Goal: Information Seeking & Learning: Learn about a topic

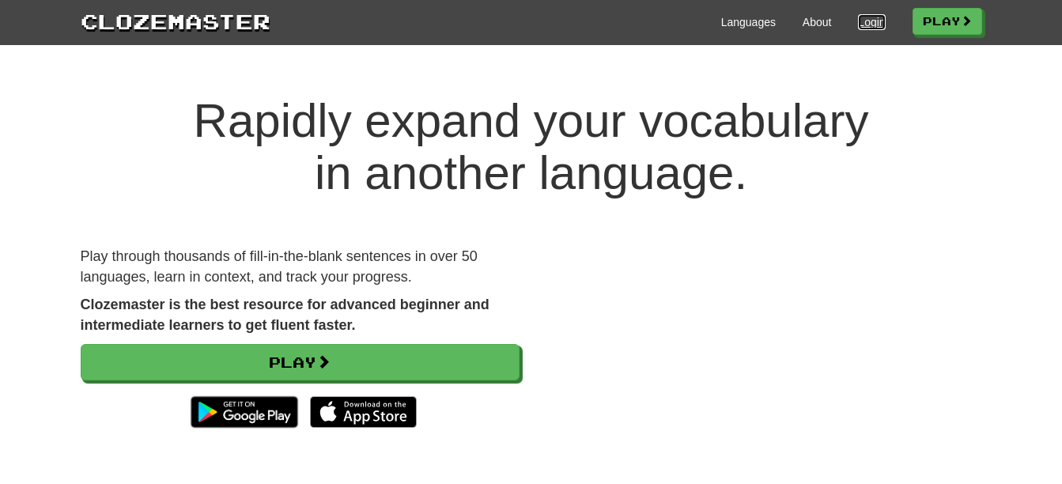
click at [865, 19] on link "Login" at bounding box center [871, 22] width 27 height 16
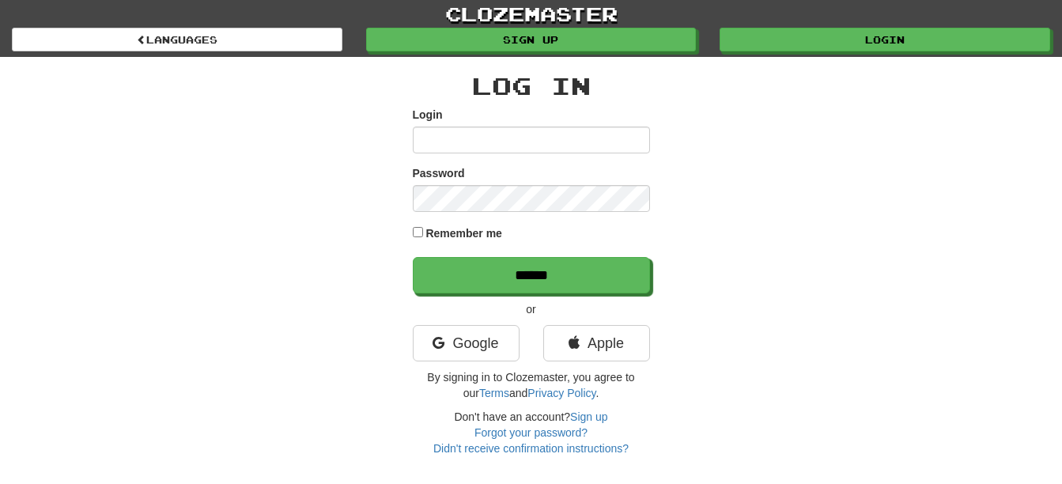
click at [451, 145] on input "Login" at bounding box center [531, 140] width 237 height 27
type input "**********"
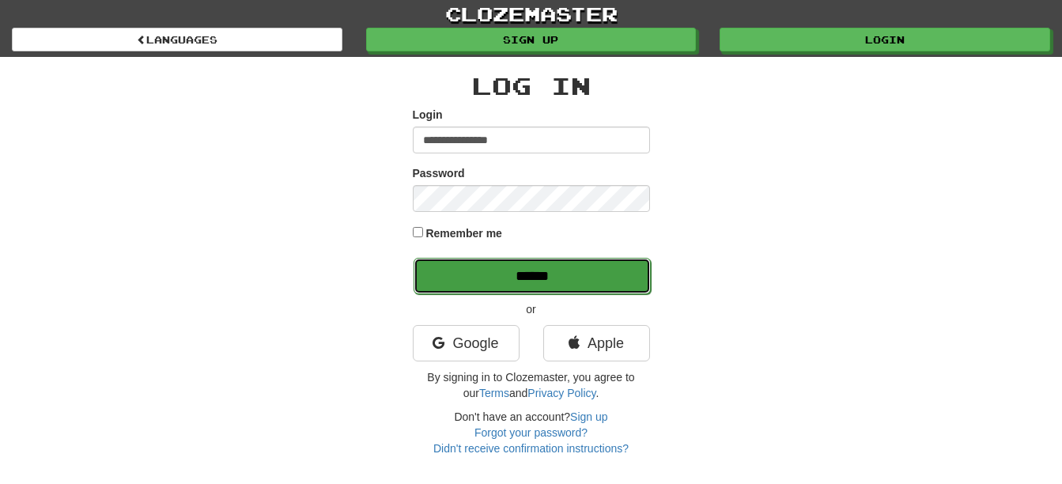
click at [521, 278] on input "******" at bounding box center [532, 276] width 237 height 36
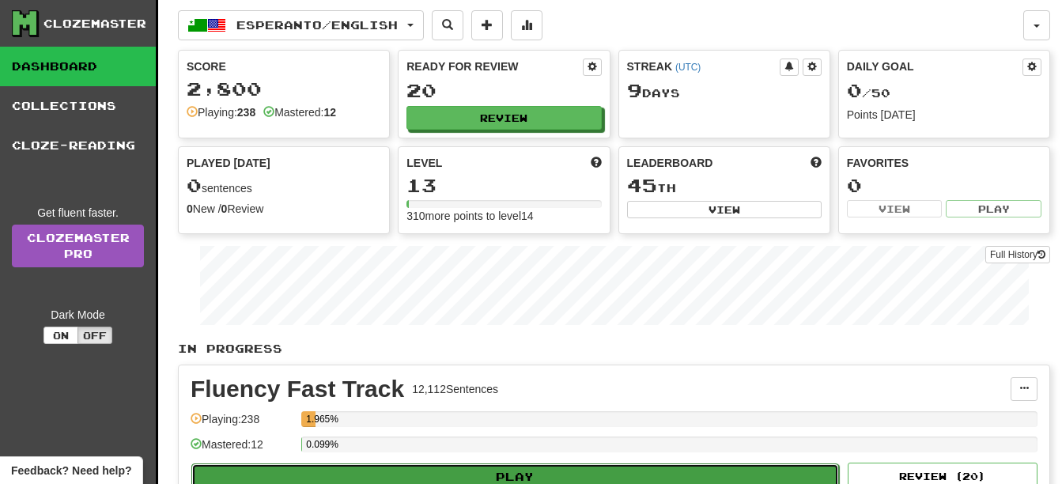
click at [589, 465] on button "Play" at bounding box center [515, 477] width 648 height 27
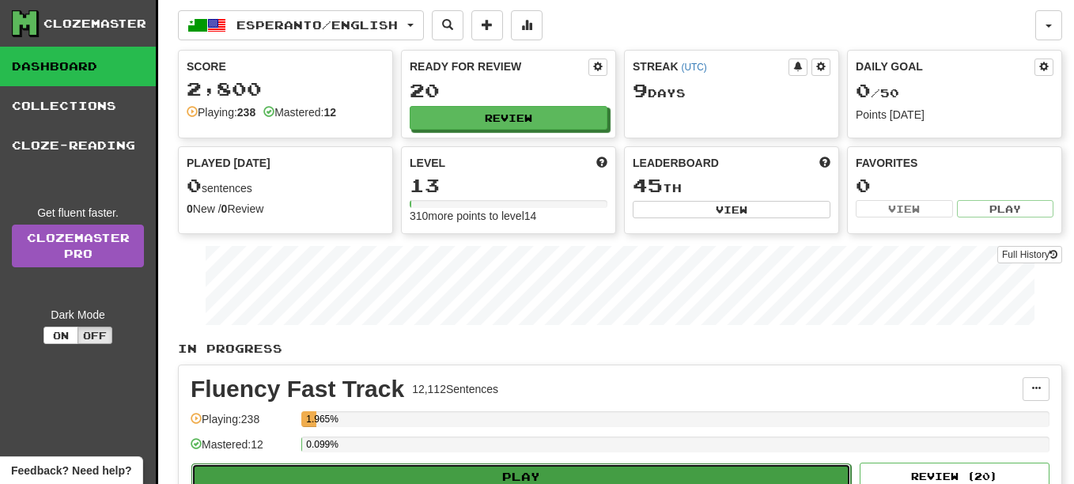
select select "**"
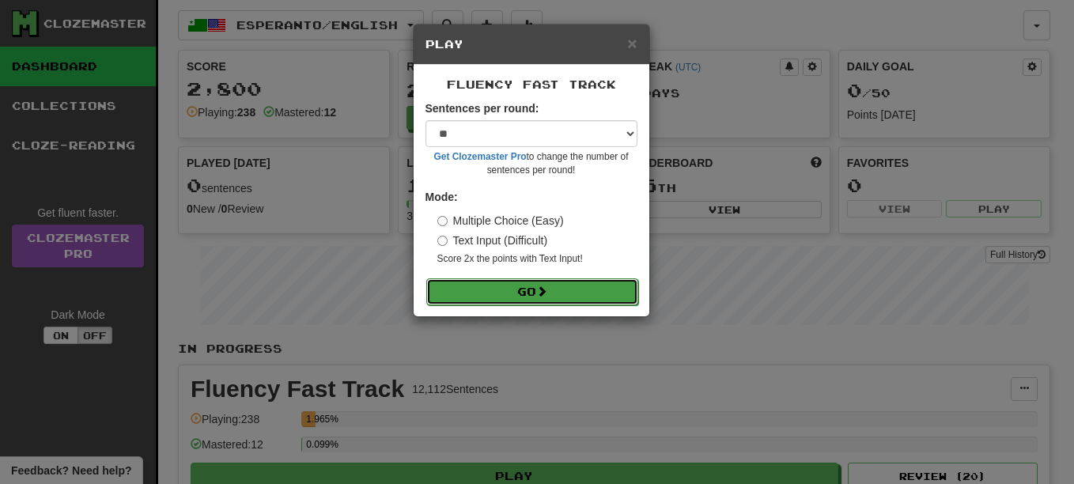
click at [557, 291] on button "Go" at bounding box center [532, 291] width 212 height 27
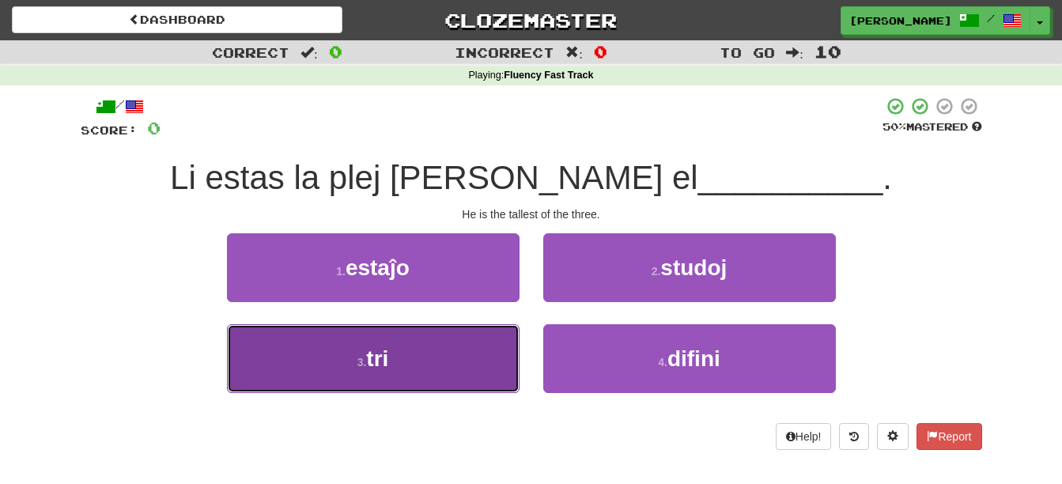
click at [366, 369] on button "3 . tri" at bounding box center [373, 358] width 293 height 69
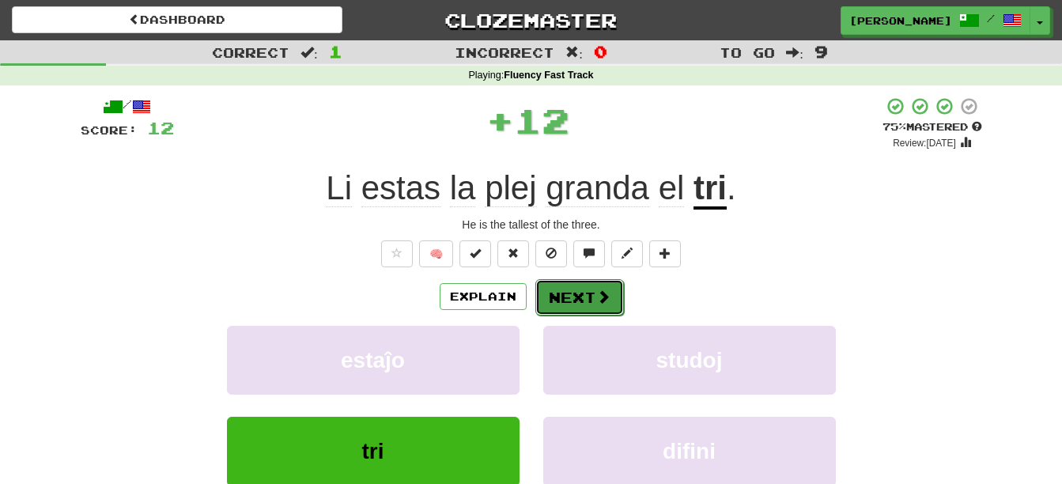
click at [583, 300] on button "Next" at bounding box center [580, 297] width 89 height 36
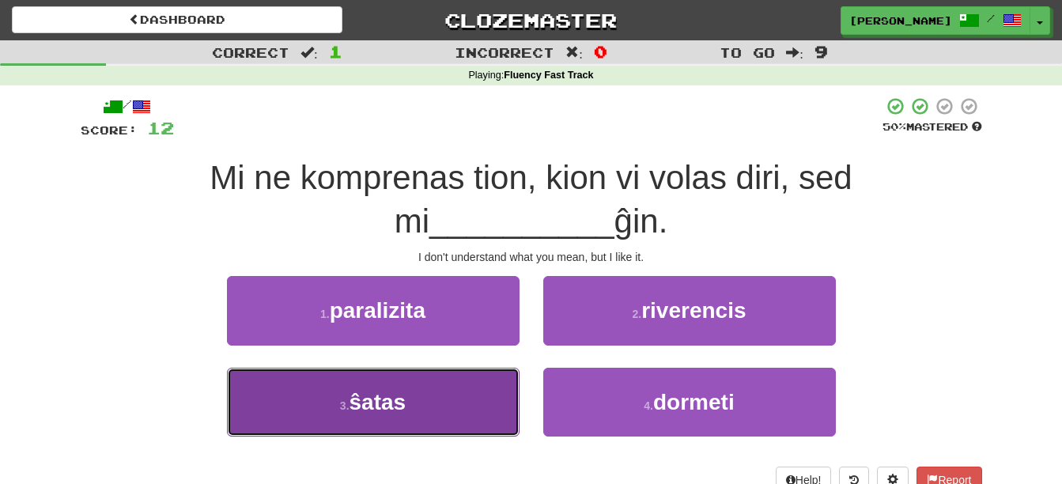
click at [399, 407] on span "ŝatas" at bounding box center [378, 402] width 57 height 25
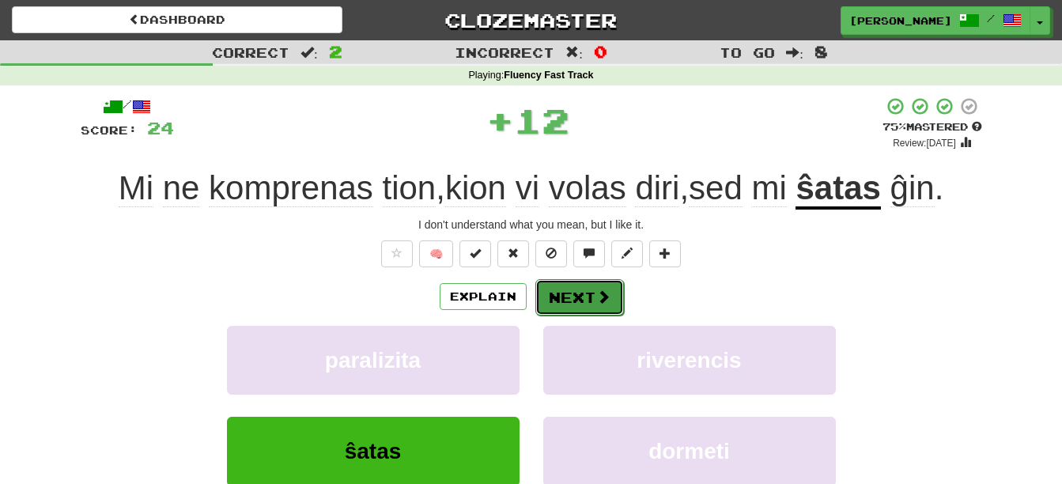
click at [573, 293] on button "Next" at bounding box center [580, 297] width 89 height 36
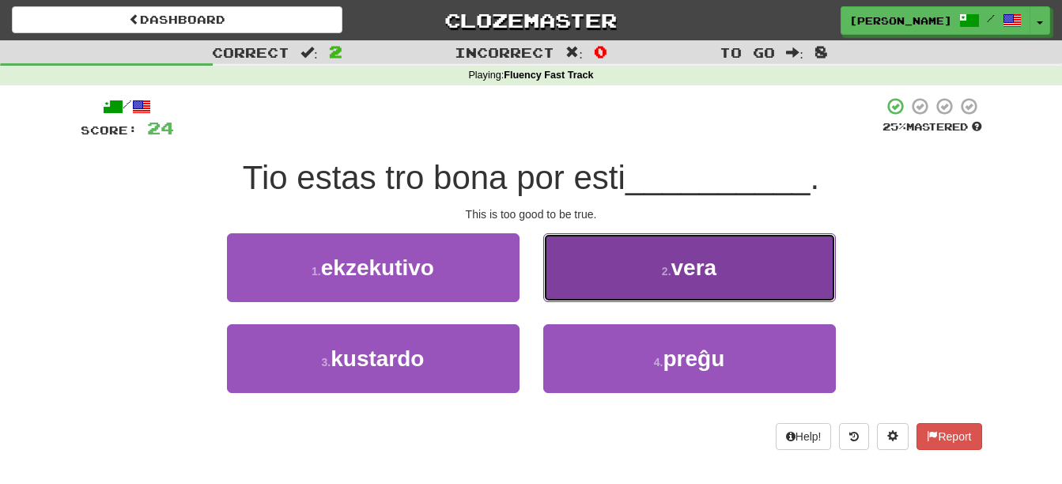
click at [642, 262] on button "2 . vera" at bounding box center [689, 267] width 293 height 69
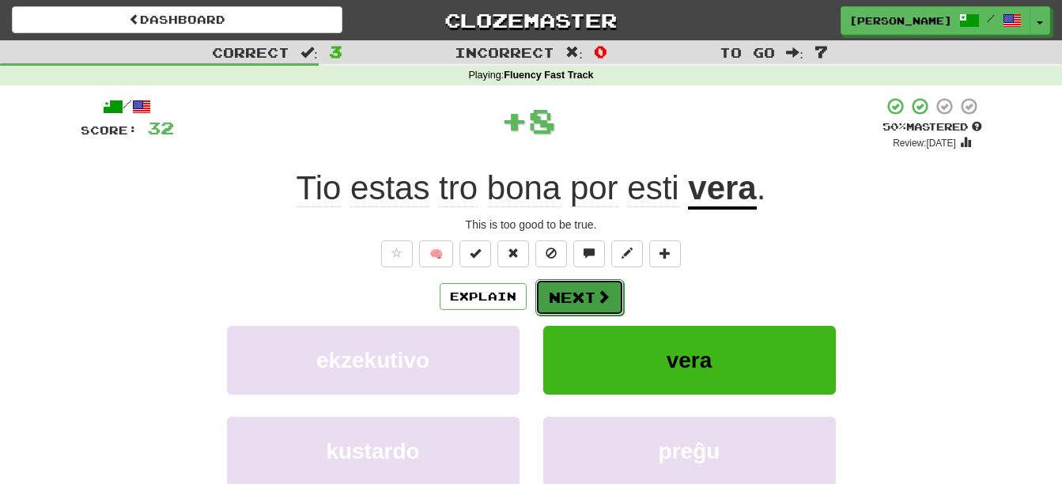
click at [586, 297] on button "Next" at bounding box center [580, 297] width 89 height 36
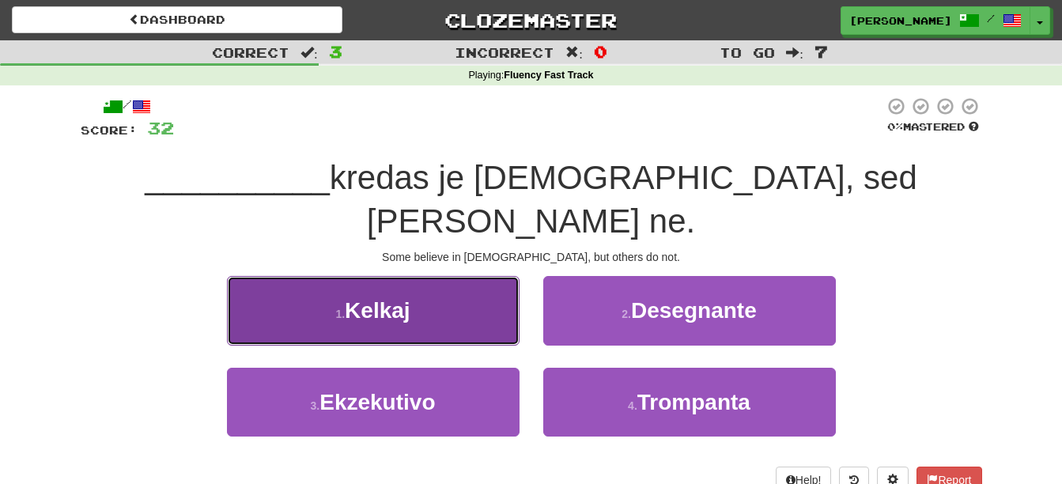
click at [471, 276] on button "1 . Kelkaj" at bounding box center [373, 310] width 293 height 69
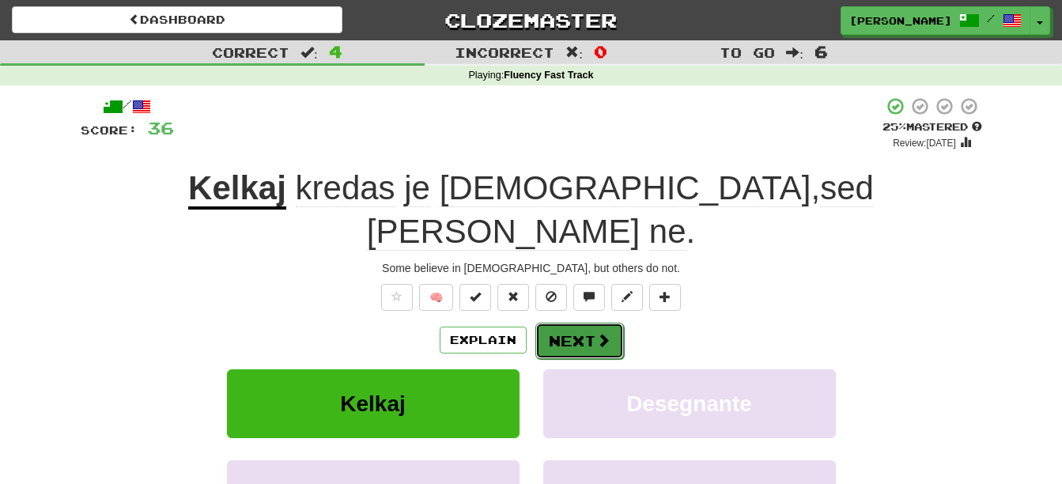
click at [571, 323] on button "Next" at bounding box center [580, 341] width 89 height 36
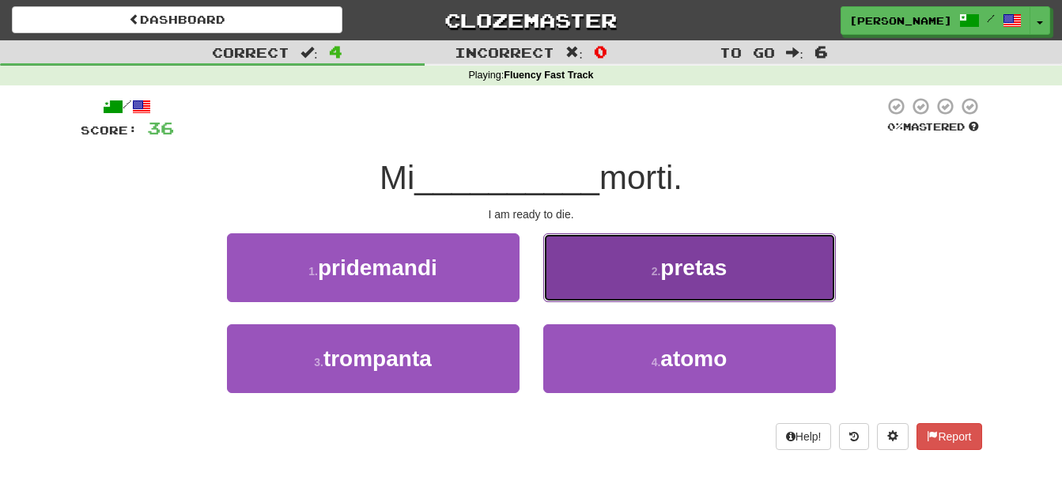
click at [603, 274] on button "2 . pretas" at bounding box center [689, 267] width 293 height 69
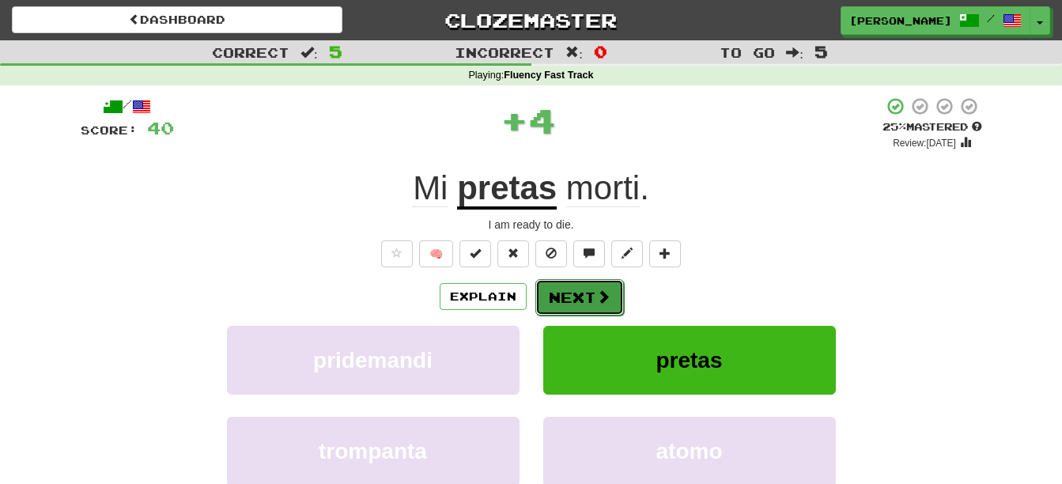
click at [577, 297] on button "Next" at bounding box center [580, 297] width 89 height 36
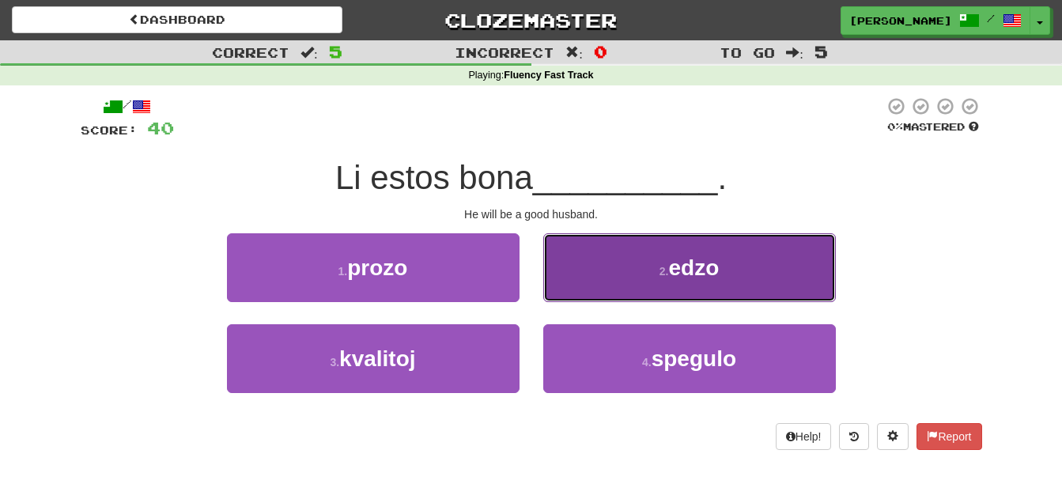
click at [618, 276] on button "2 . edzo" at bounding box center [689, 267] width 293 height 69
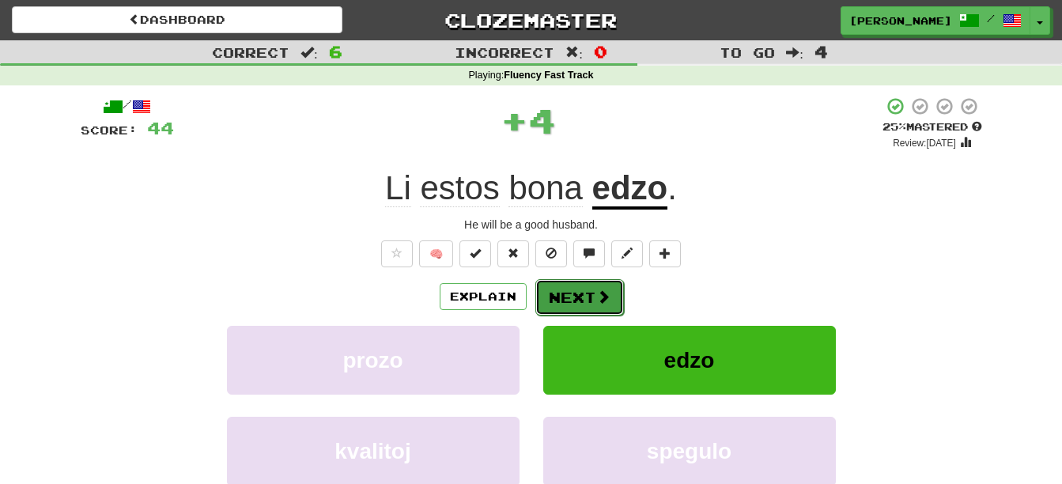
click at [577, 293] on button "Next" at bounding box center [580, 297] width 89 height 36
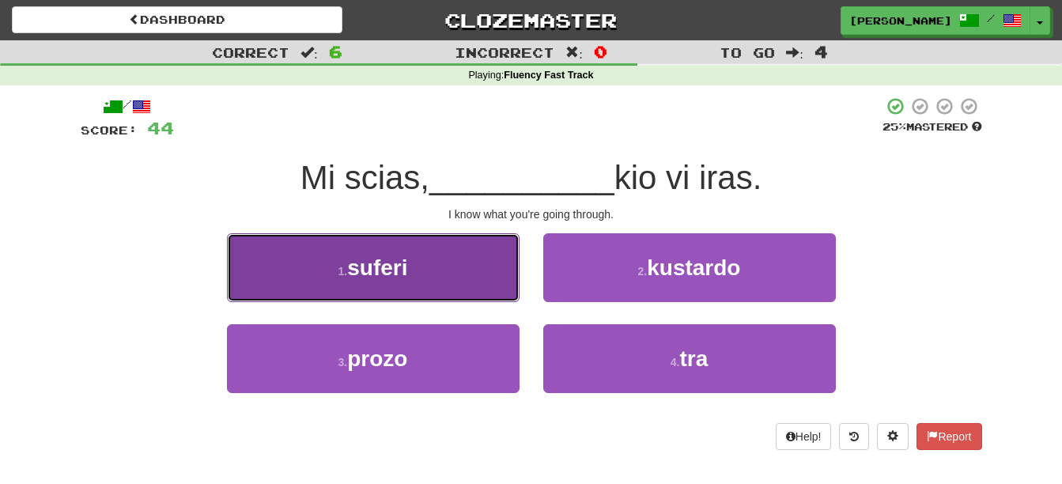
click at [460, 278] on button "1 . suferi" at bounding box center [373, 267] width 293 height 69
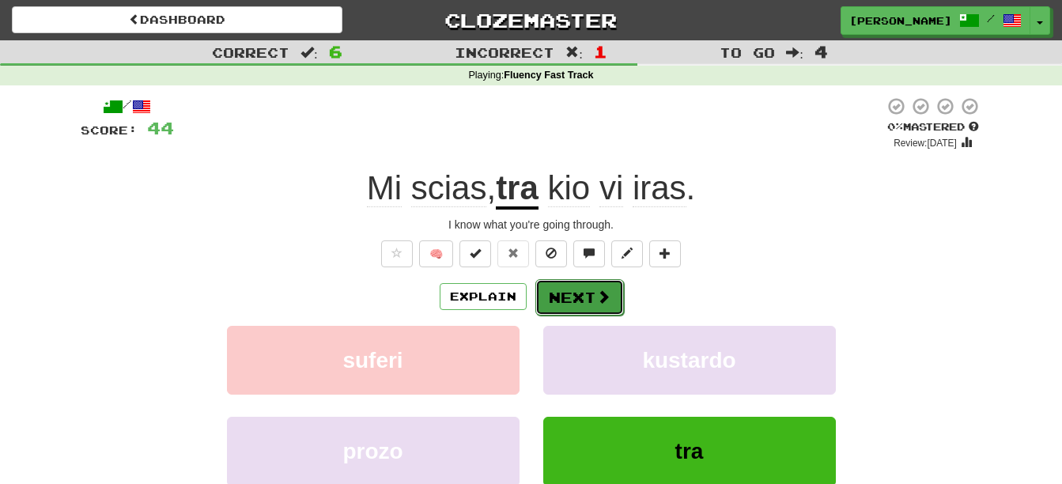
click at [576, 300] on button "Next" at bounding box center [580, 297] width 89 height 36
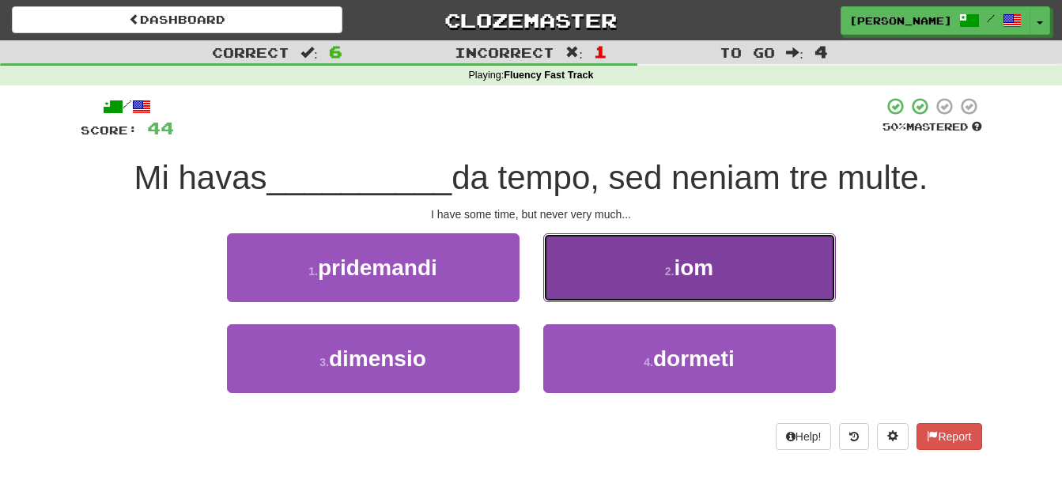
click at [758, 275] on button "2 . iom" at bounding box center [689, 267] width 293 height 69
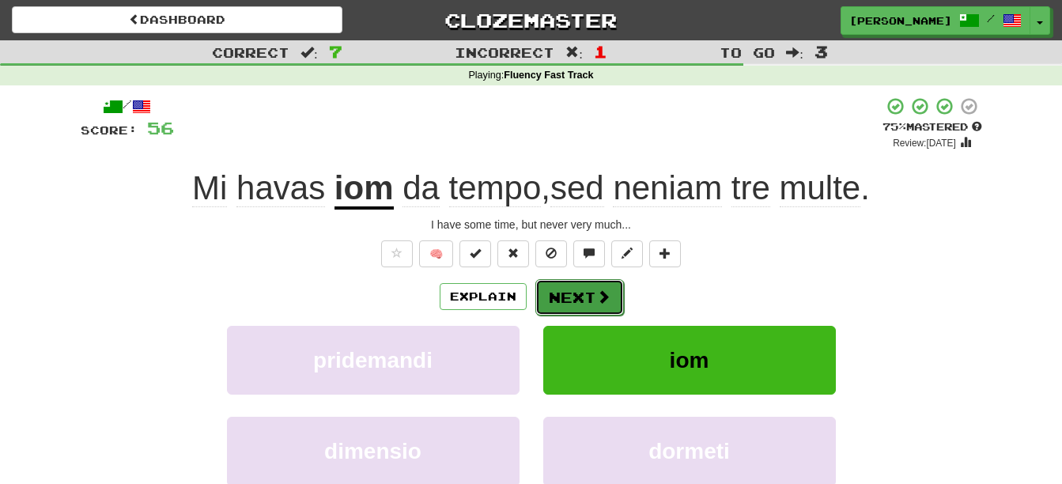
click at [575, 292] on button "Next" at bounding box center [580, 297] width 89 height 36
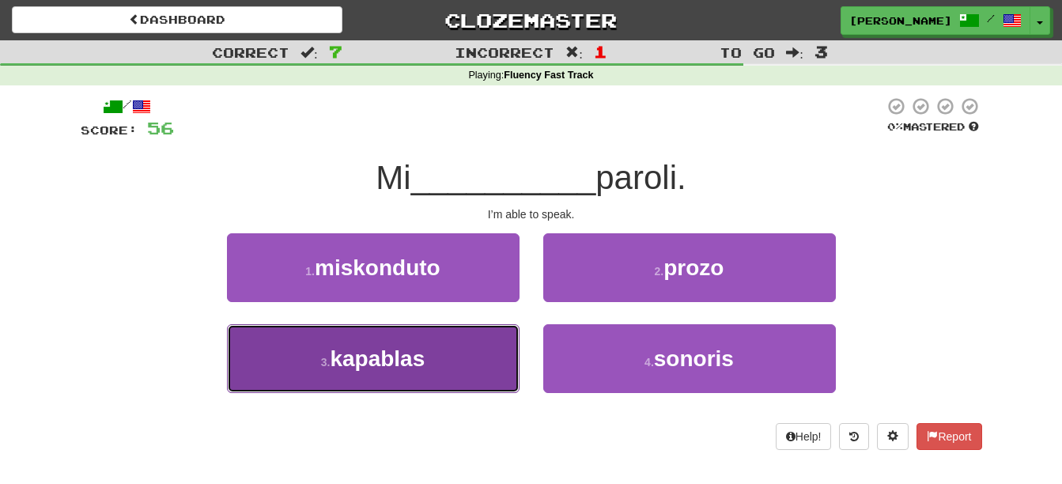
click at [376, 362] on span "kapablas" at bounding box center [377, 358] width 95 height 25
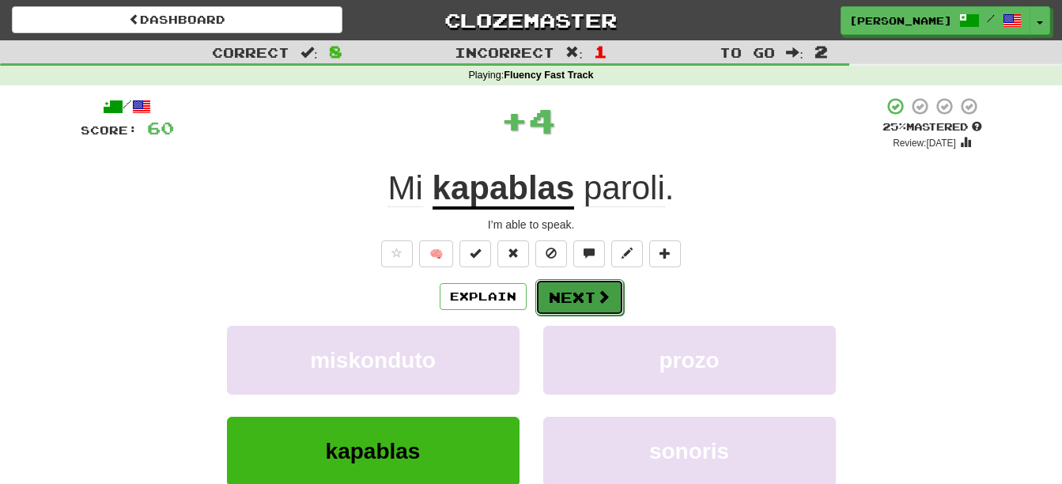
click at [560, 294] on button "Next" at bounding box center [580, 297] width 89 height 36
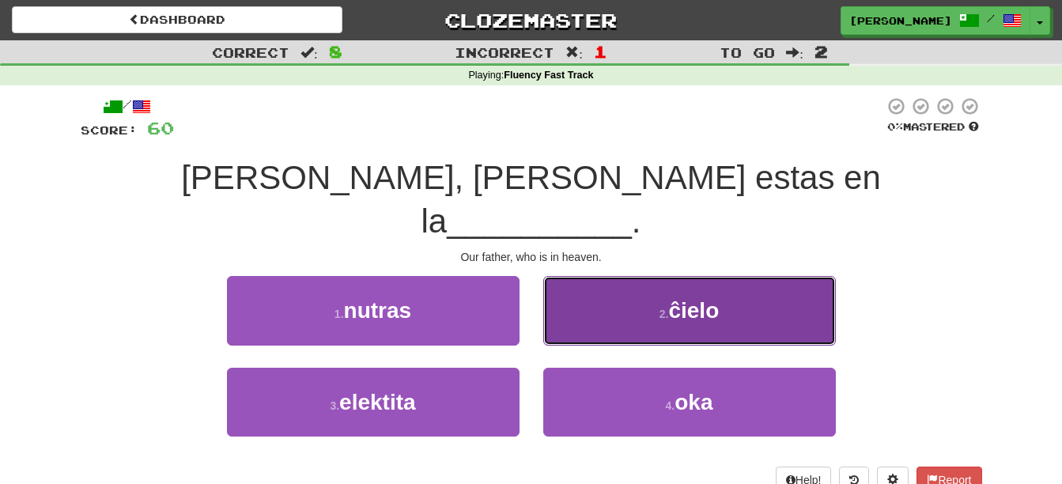
click at [681, 286] on button "2 . ĉielo" at bounding box center [689, 310] width 293 height 69
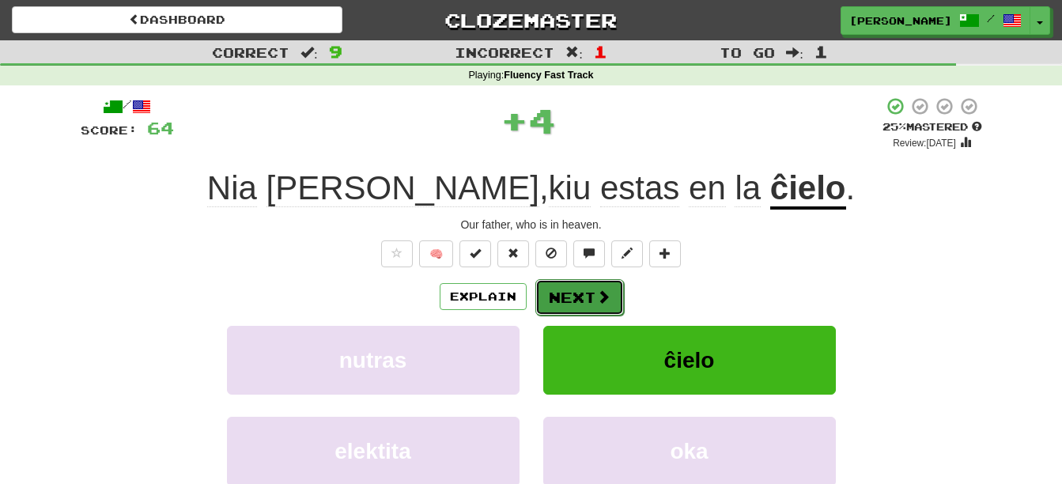
click at [603, 300] on span at bounding box center [603, 297] width 14 height 14
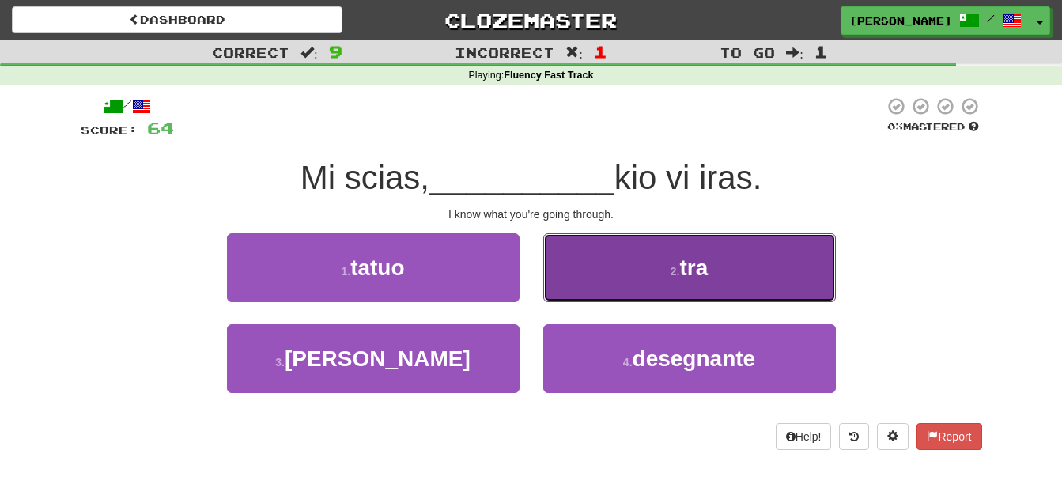
click at [664, 273] on button "2 . tra" at bounding box center [689, 267] width 293 height 69
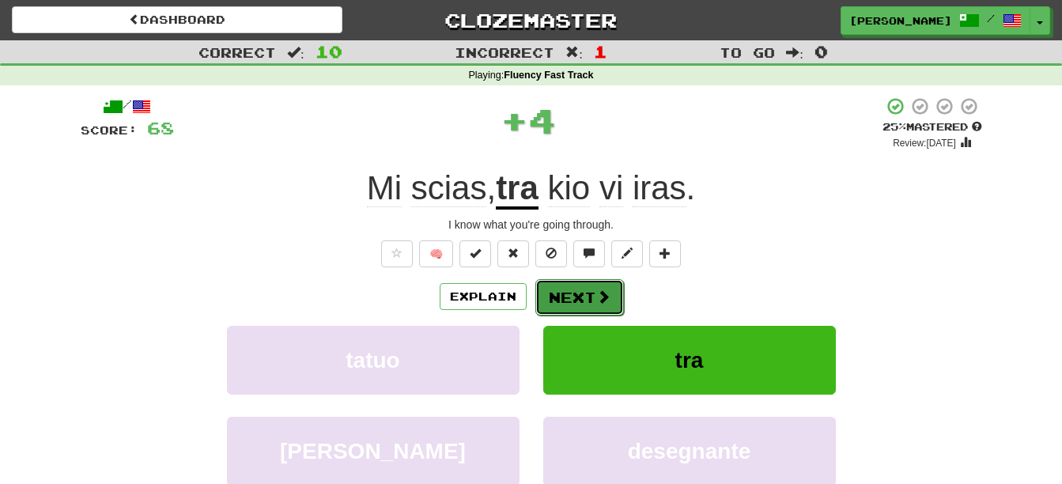
click at [593, 290] on button "Next" at bounding box center [580, 297] width 89 height 36
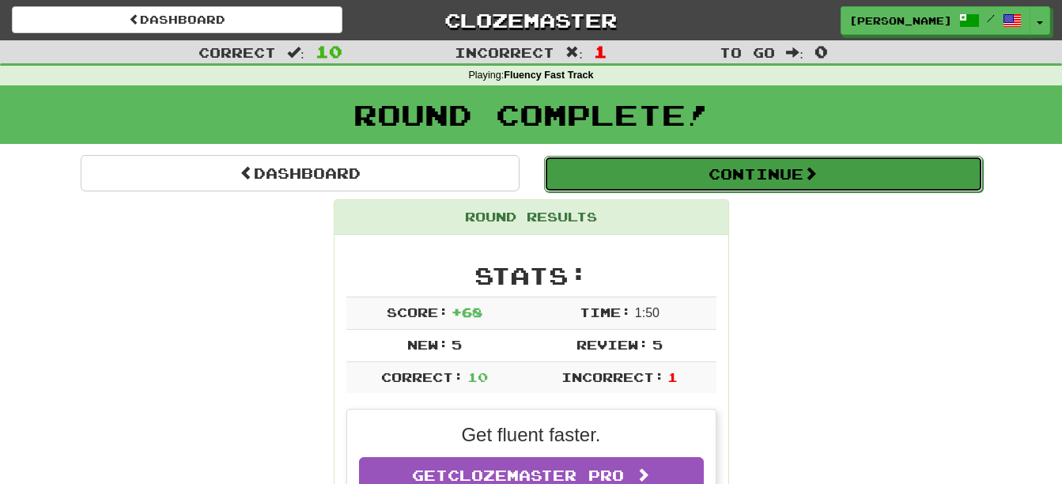
click at [747, 169] on button "Continue" at bounding box center [763, 174] width 439 height 36
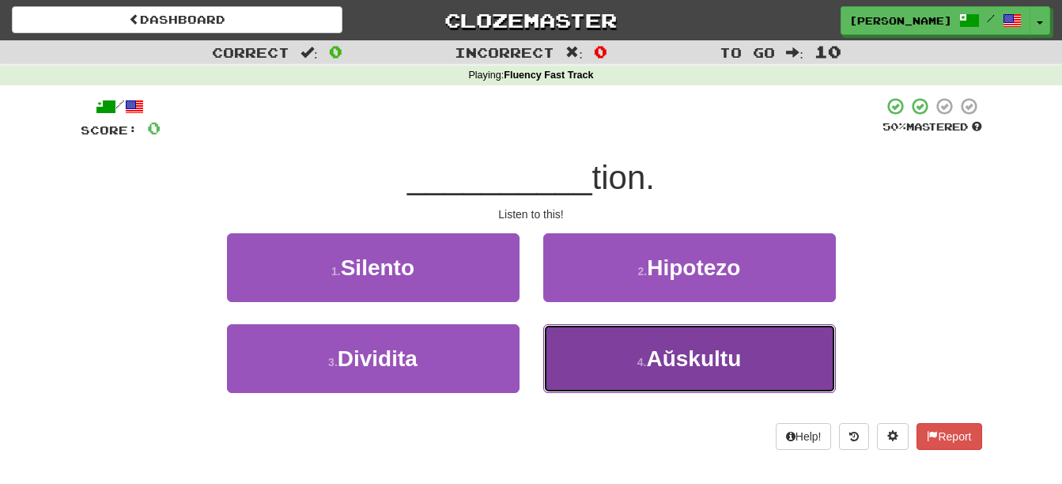
click at [700, 364] on span "Aŭskultu" at bounding box center [693, 358] width 95 height 25
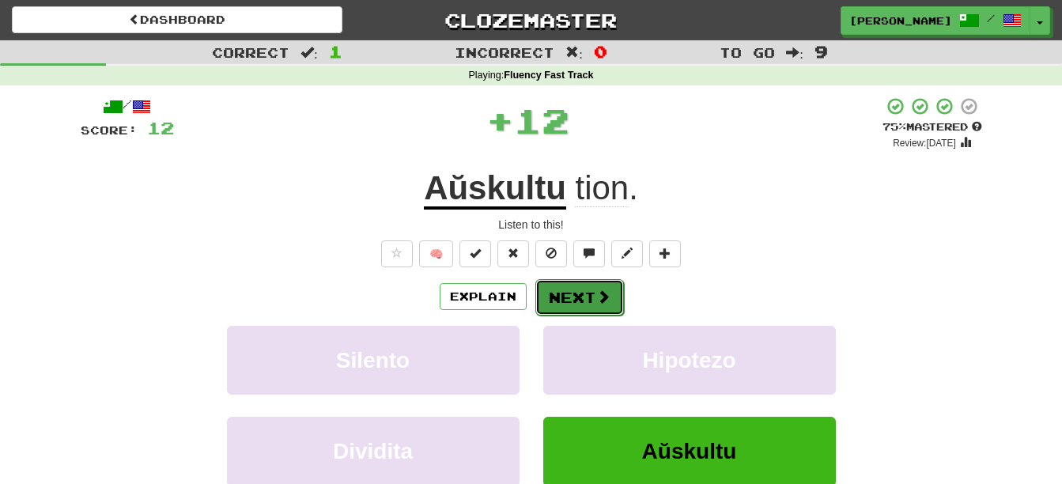
click at [602, 301] on span at bounding box center [603, 297] width 14 height 14
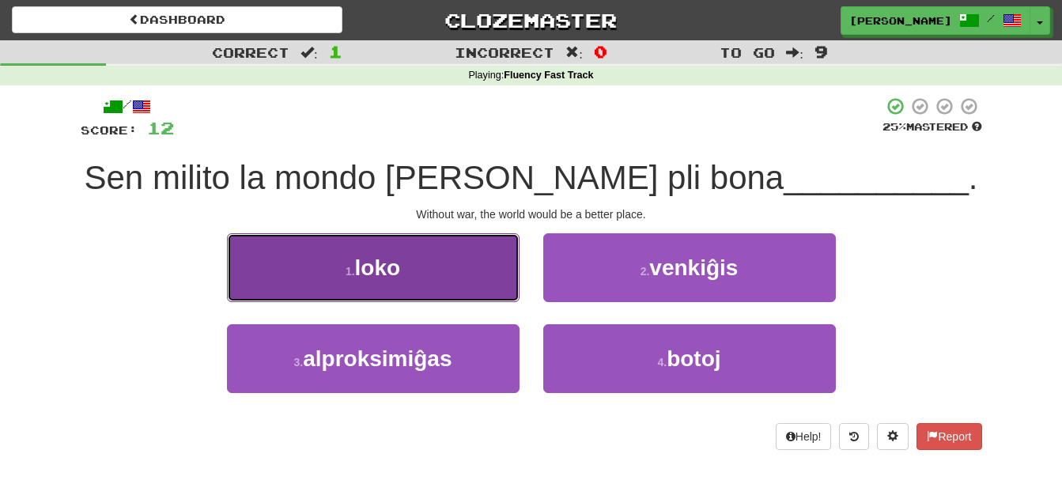
click at [389, 253] on button "1 . loko" at bounding box center [373, 267] width 293 height 69
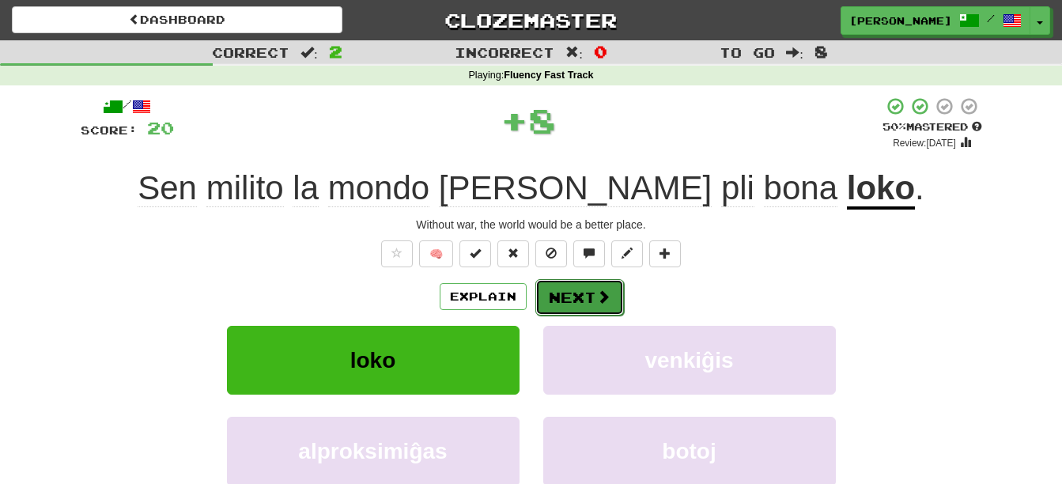
click at [583, 283] on button "Next" at bounding box center [580, 297] width 89 height 36
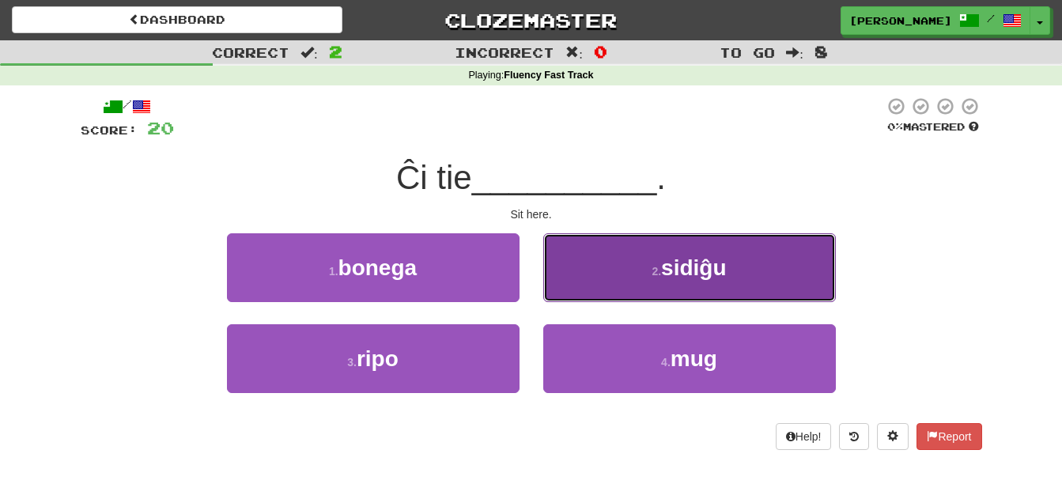
click at [664, 271] on span "sidiĝu" at bounding box center [693, 268] width 65 height 25
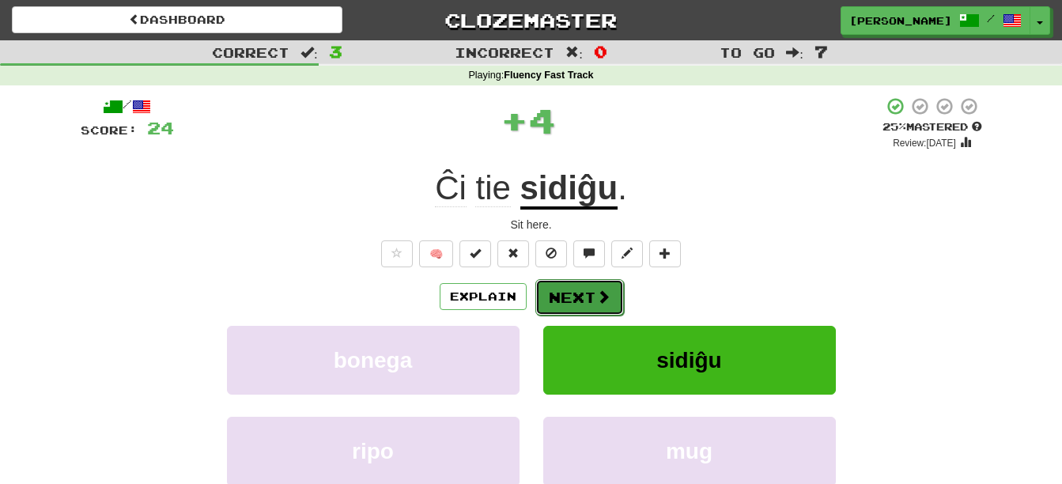
click at [592, 290] on button "Next" at bounding box center [580, 297] width 89 height 36
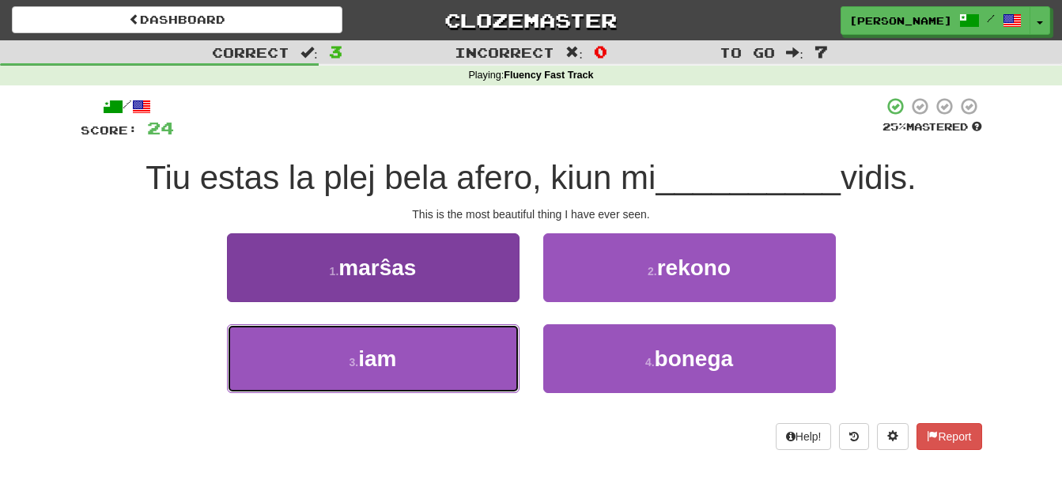
click at [421, 371] on button "3 . iam" at bounding box center [373, 358] width 293 height 69
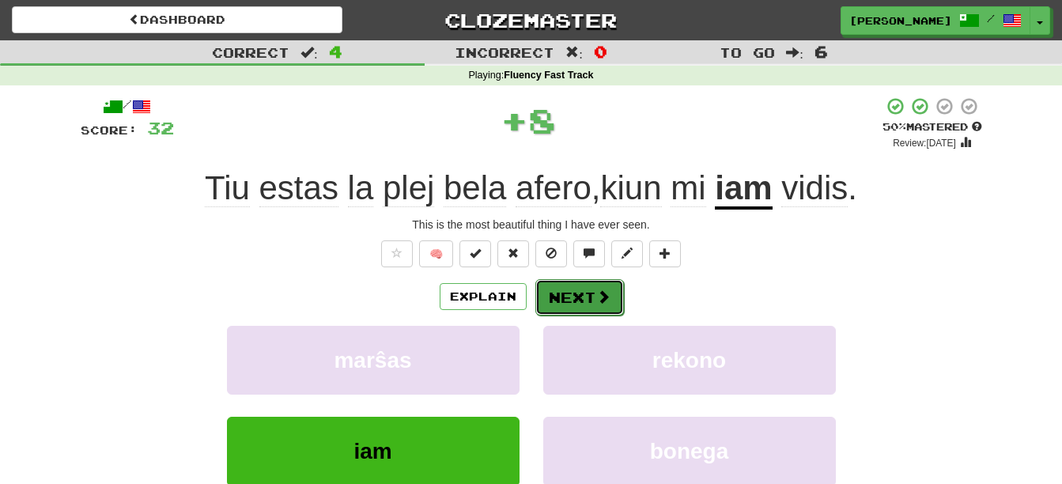
click at [581, 297] on button "Next" at bounding box center [580, 297] width 89 height 36
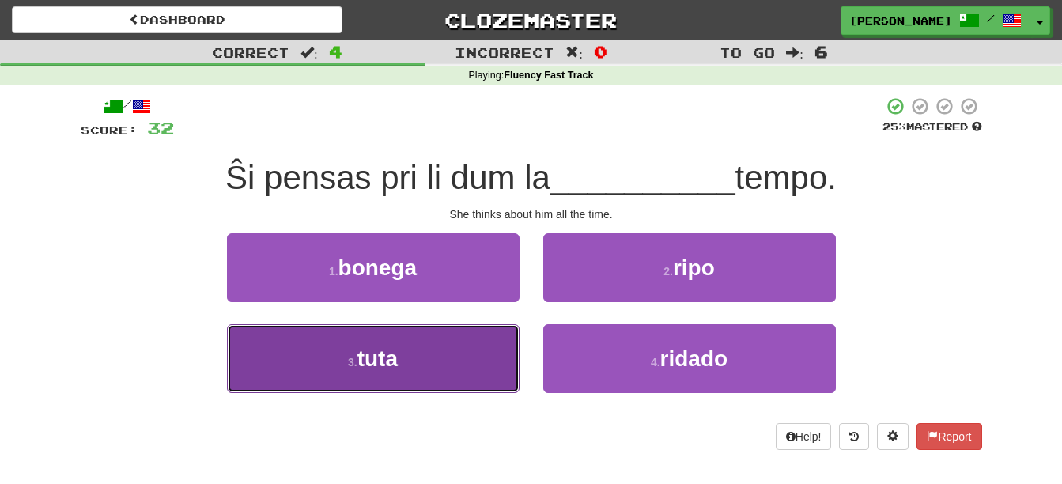
click at [426, 374] on button "3 . tuta" at bounding box center [373, 358] width 293 height 69
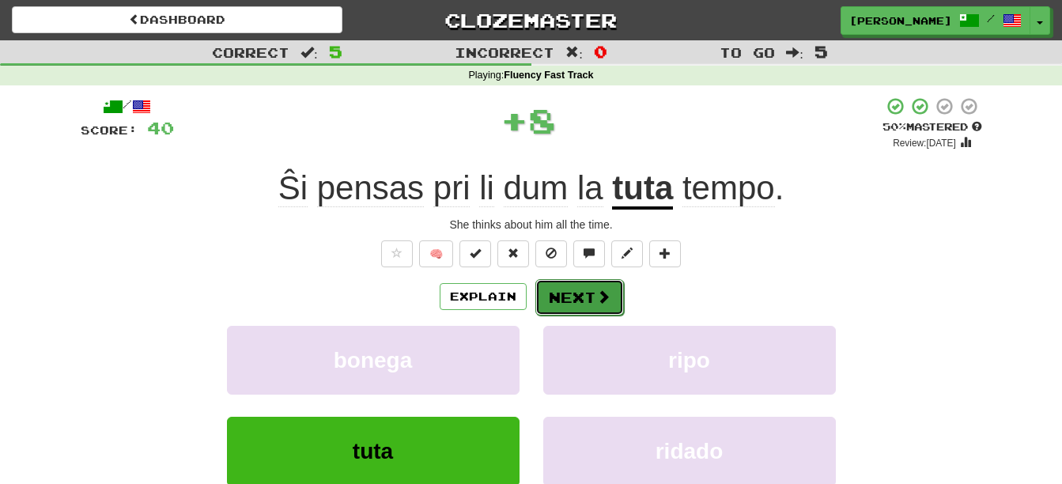
click at [582, 302] on button "Next" at bounding box center [580, 297] width 89 height 36
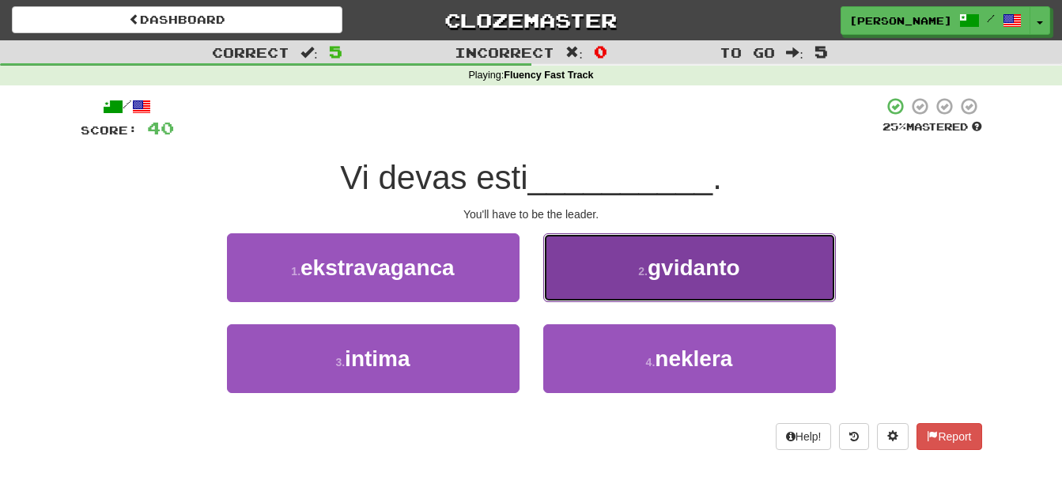
click at [616, 283] on button "2 . gvidanto" at bounding box center [689, 267] width 293 height 69
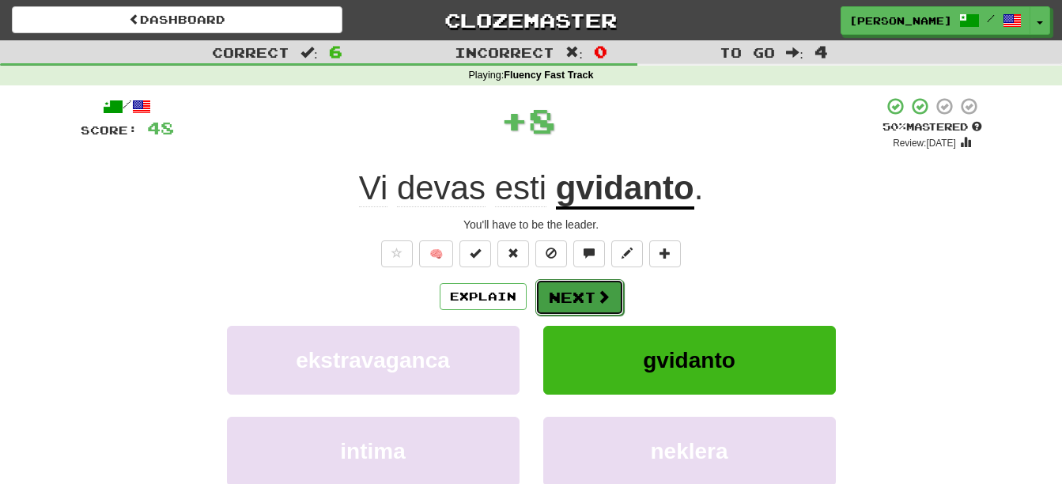
click at [575, 298] on button "Next" at bounding box center [580, 297] width 89 height 36
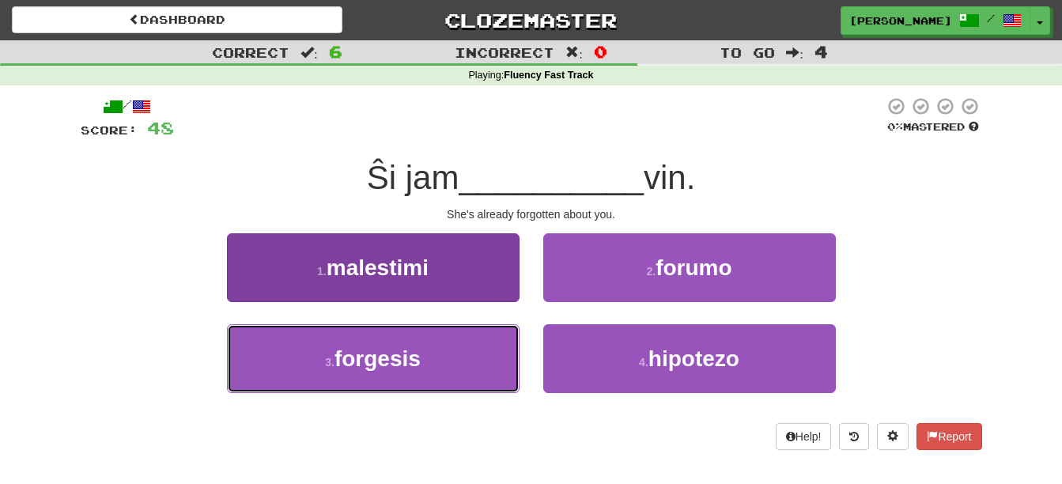
drag, startPoint x: 418, startPoint y: 351, endPoint x: 418, endPoint y: 360, distance: 8.7
click at [418, 354] on span "forgesis" at bounding box center [378, 358] width 86 height 25
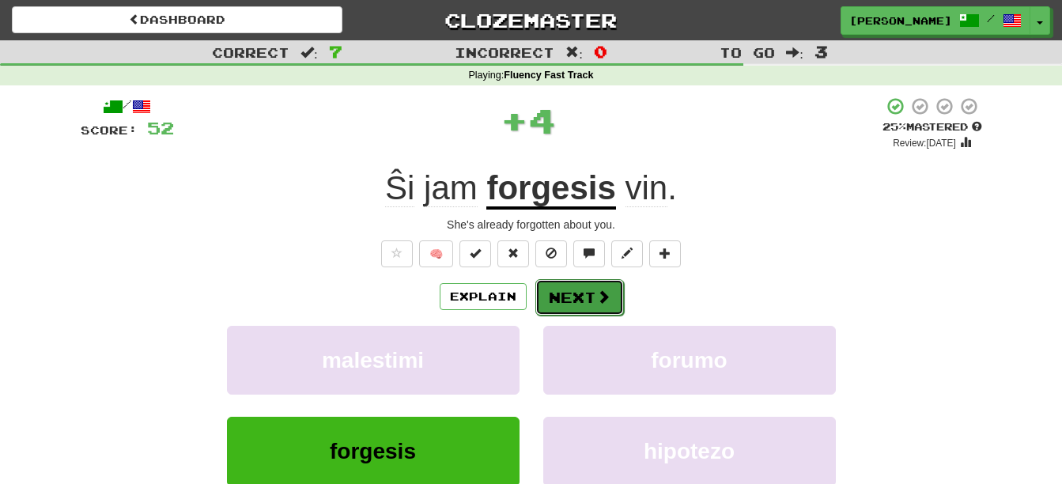
click at [585, 298] on button "Next" at bounding box center [580, 297] width 89 height 36
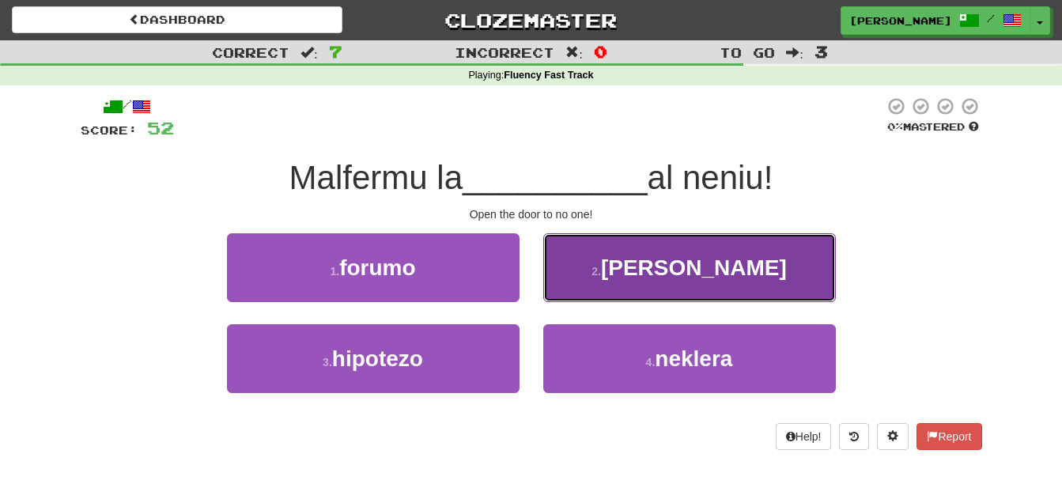
click at [771, 269] on button "2 . pordon" at bounding box center [689, 267] width 293 height 69
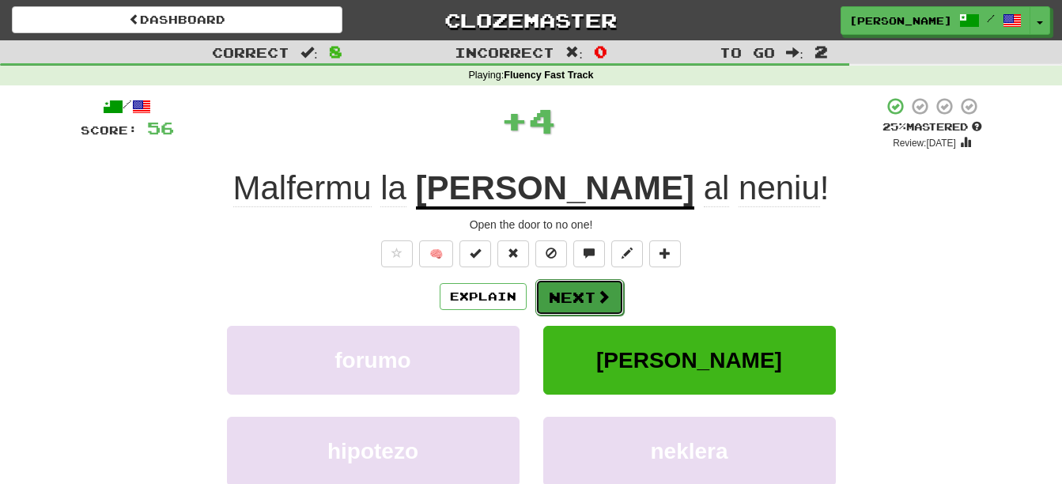
click at [602, 299] on span at bounding box center [603, 297] width 14 height 14
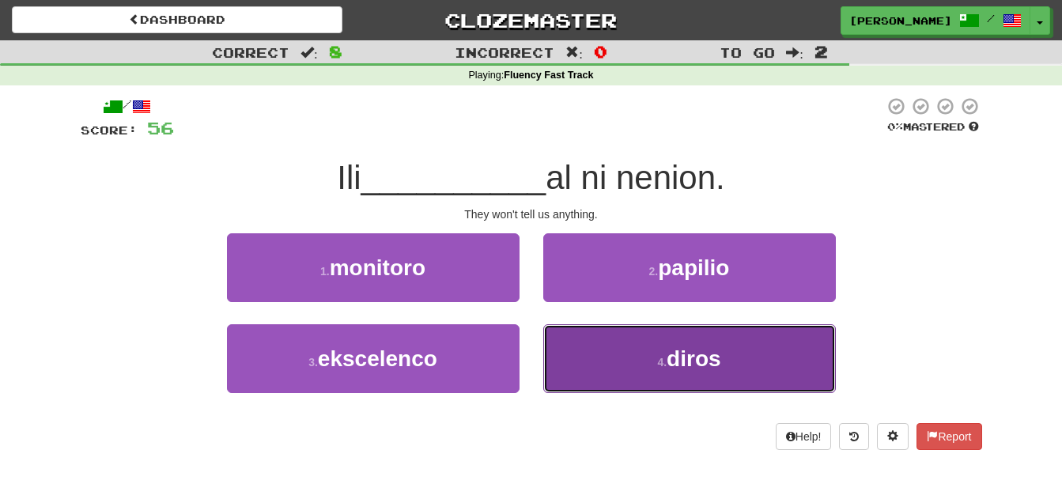
click at [778, 363] on button "4 . diros" at bounding box center [689, 358] width 293 height 69
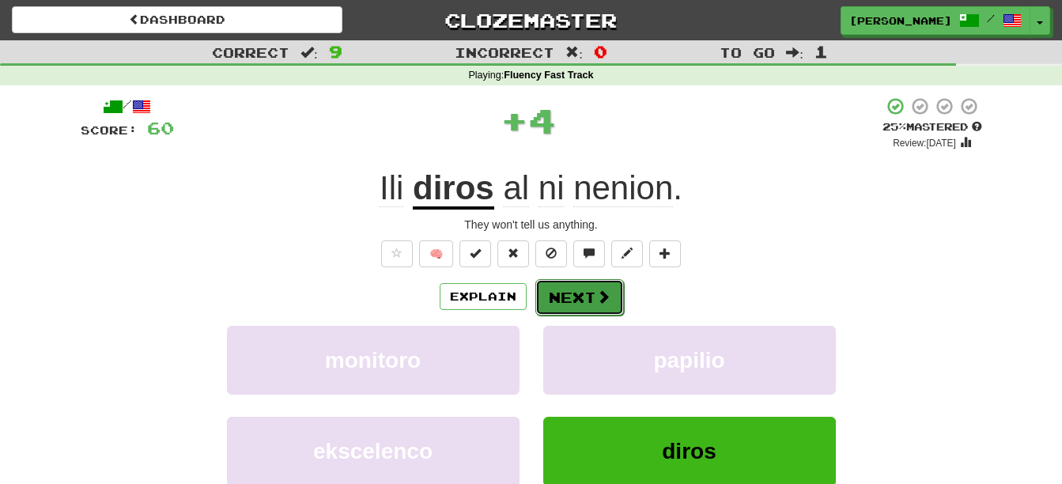
click at [581, 293] on button "Next" at bounding box center [580, 297] width 89 height 36
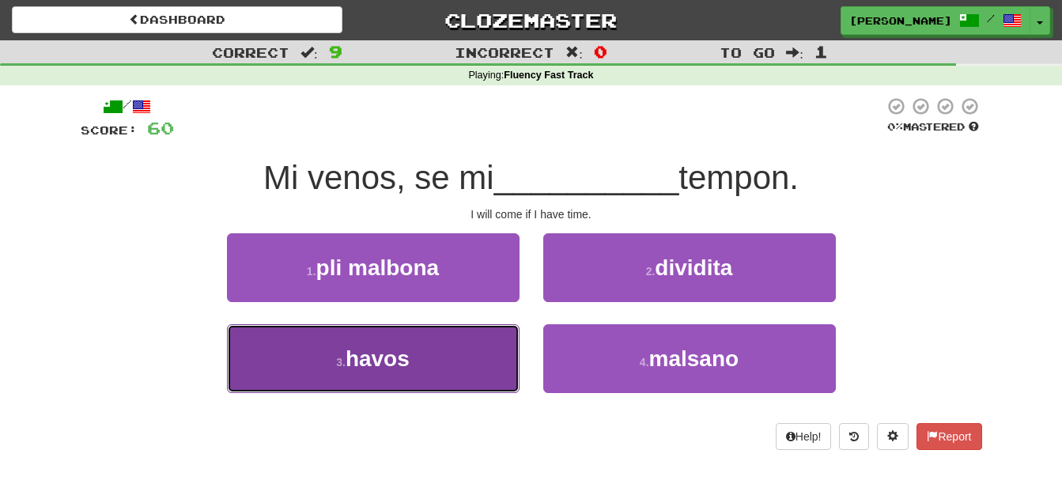
click at [396, 365] on span "havos" at bounding box center [378, 358] width 64 height 25
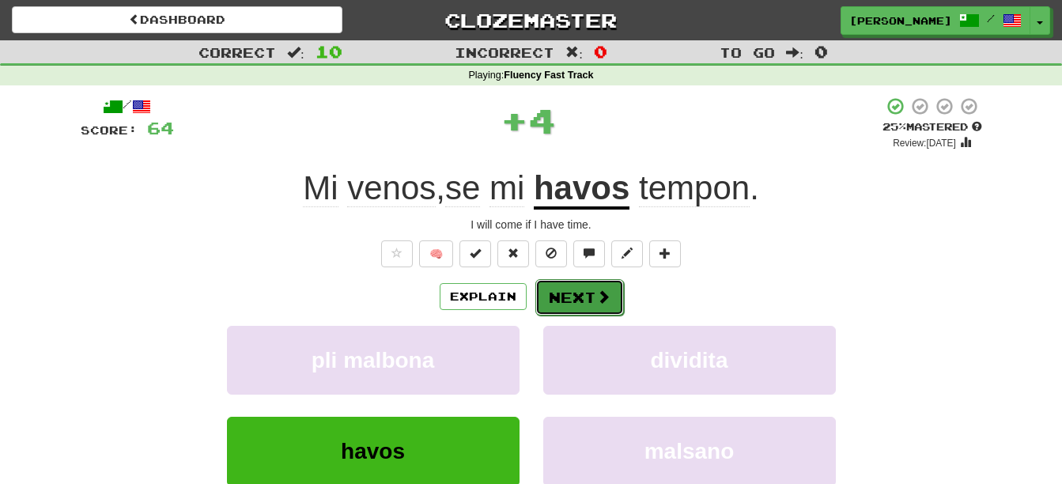
click at [579, 295] on button "Next" at bounding box center [580, 297] width 89 height 36
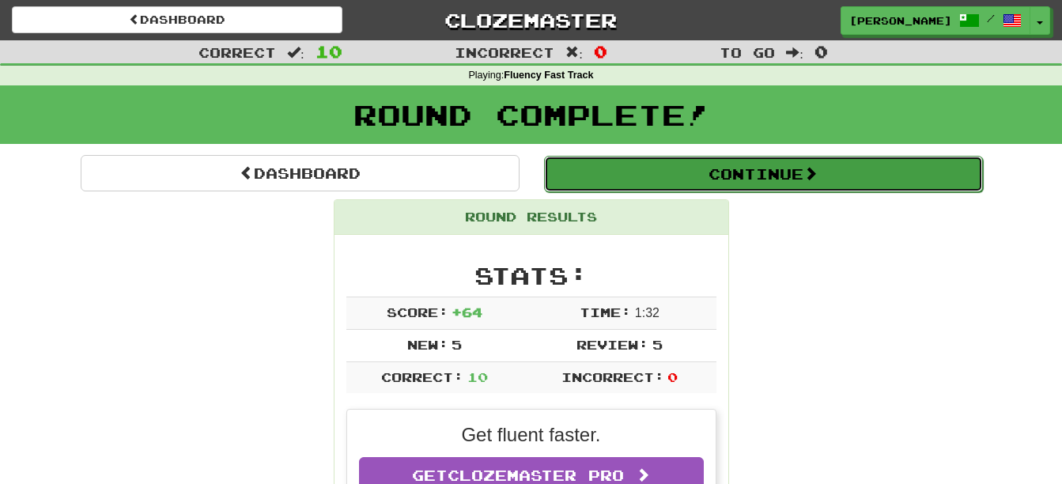
click at [821, 164] on button "Continue" at bounding box center [763, 174] width 439 height 36
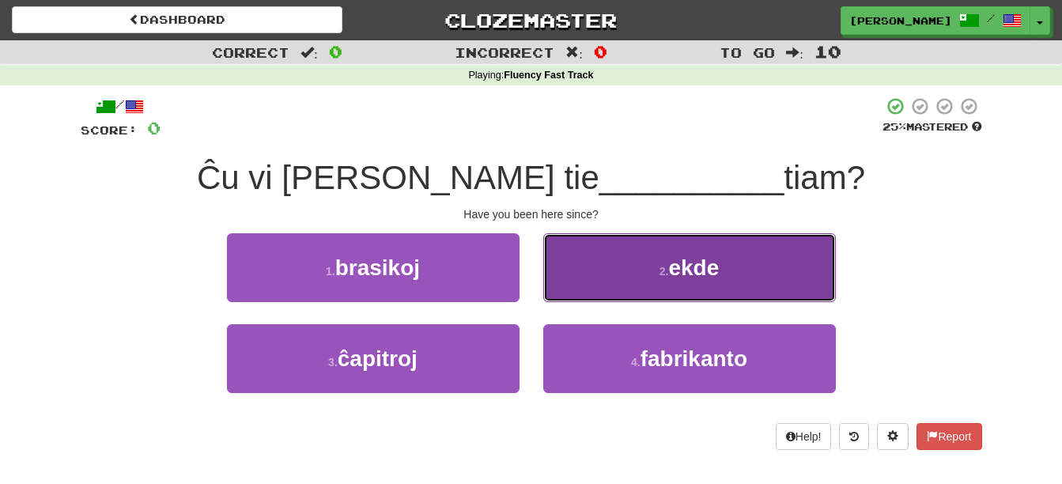
click at [700, 266] on span "ekde" at bounding box center [693, 268] width 51 height 25
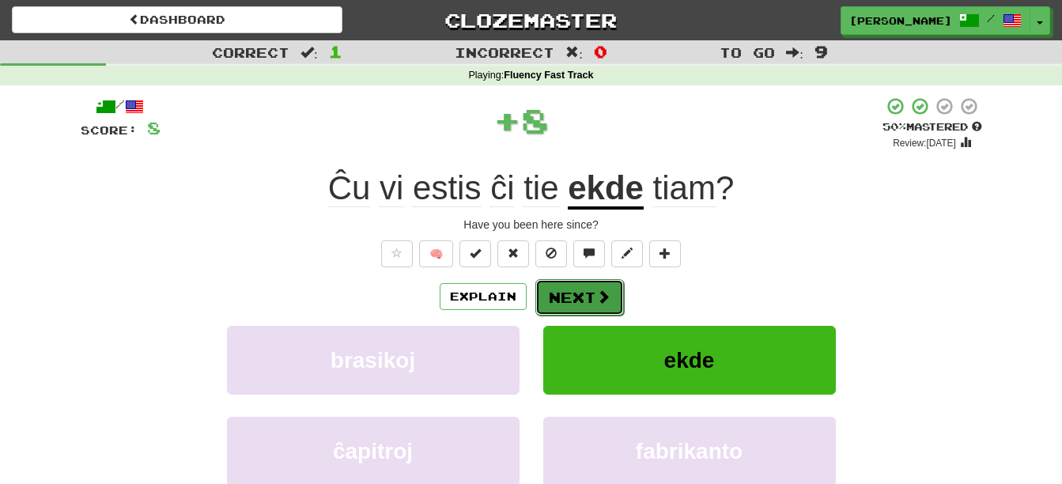
click at [592, 294] on button "Next" at bounding box center [580, 297] width 89 height 36
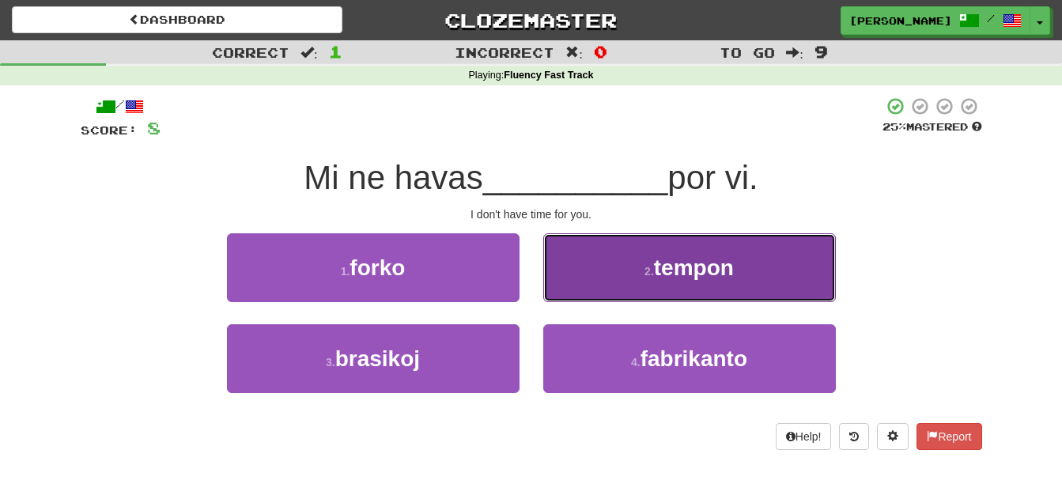
click at [689, 269] on span "tempon" at bounding box center [694, 268] width 80 height 25
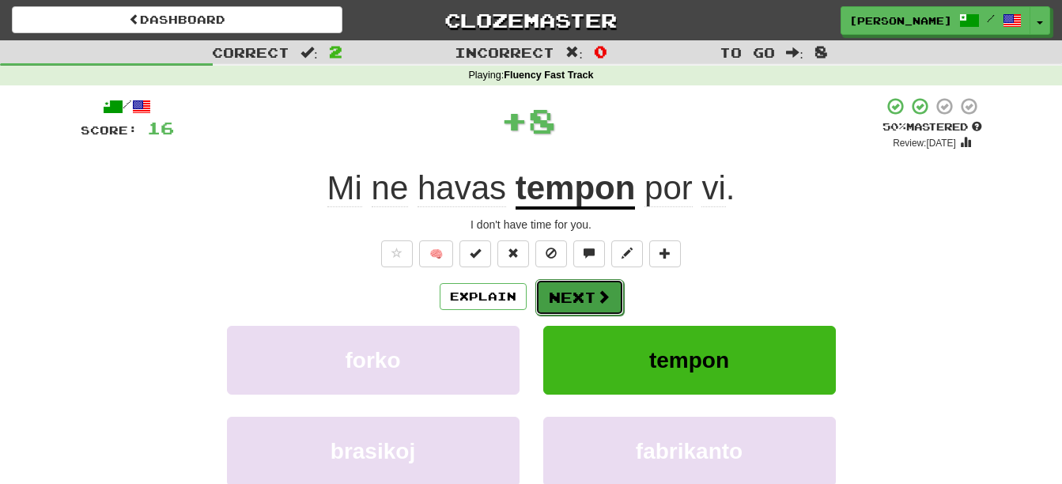
click at [581, 287] on button "Next" at bounding box center [580, 297] width 89 height 36
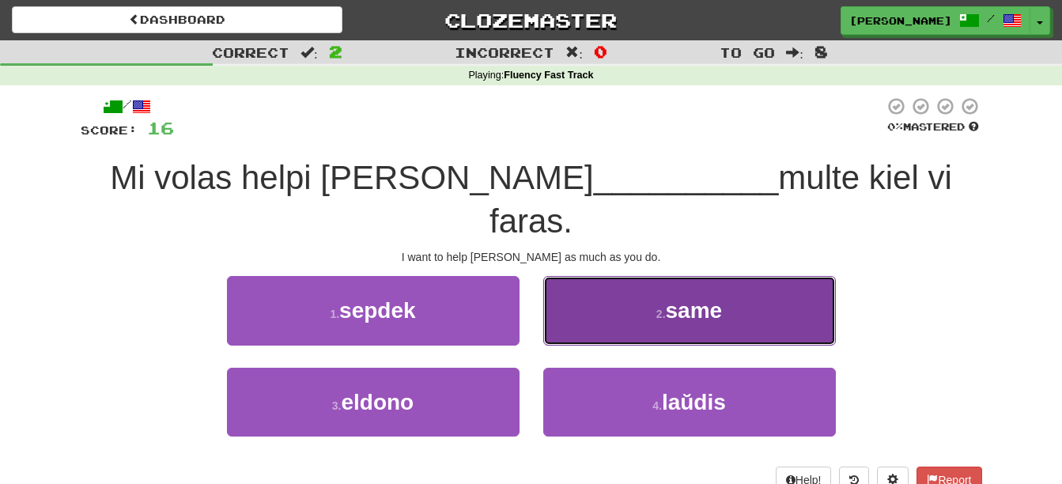
click at [718, 298] on span "same" at bounding box center [694, 310] width 57 height 25
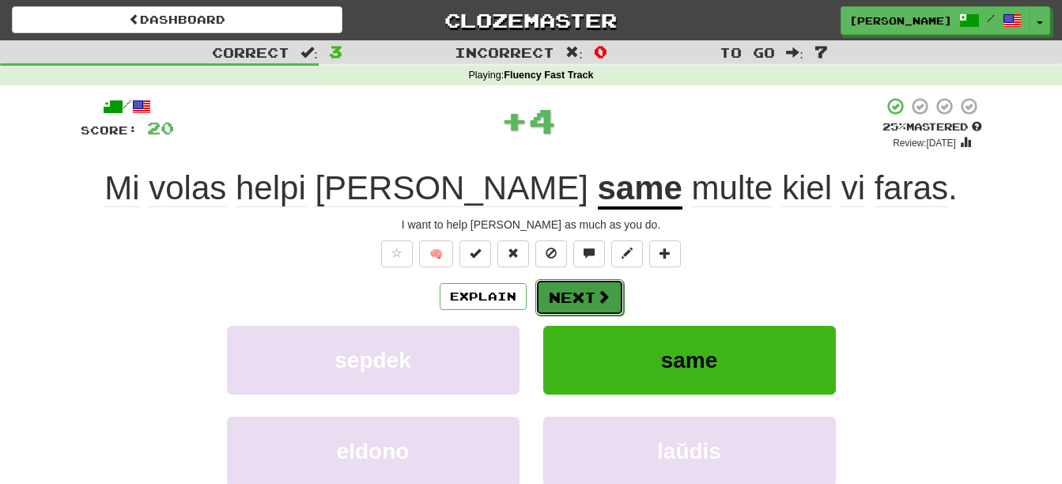
click at [601, 297] on span at bounding box center [603, 297] width 14 height 14
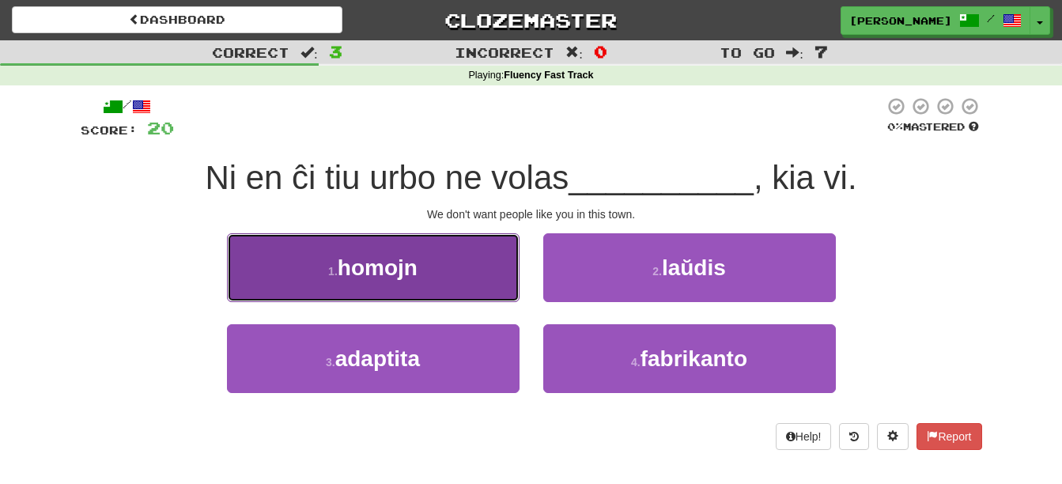
click at [450, 274] on button "1 . homojn" at bounding box center [373, 267] width 293 height 69
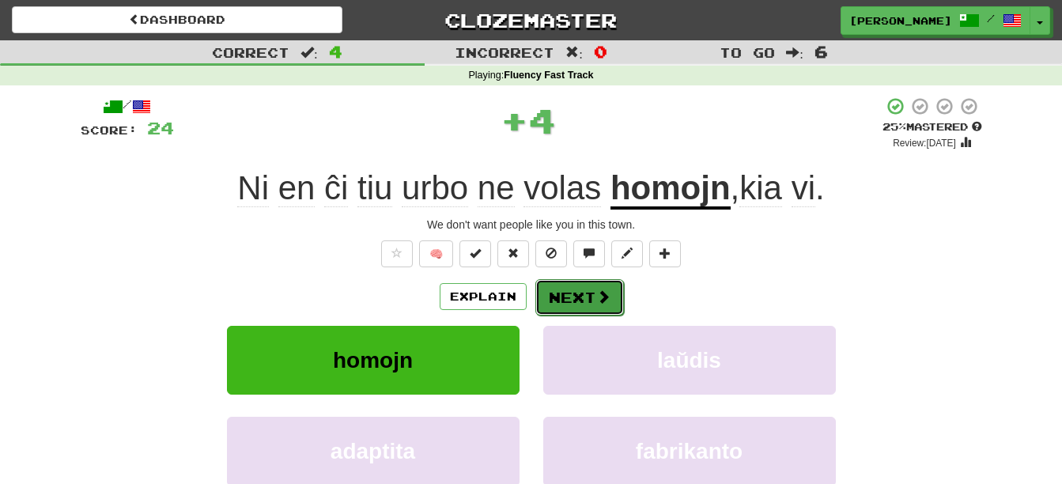
click at [582, 288] on button "Next" at bounding box center [580, 297] width 89 height 36
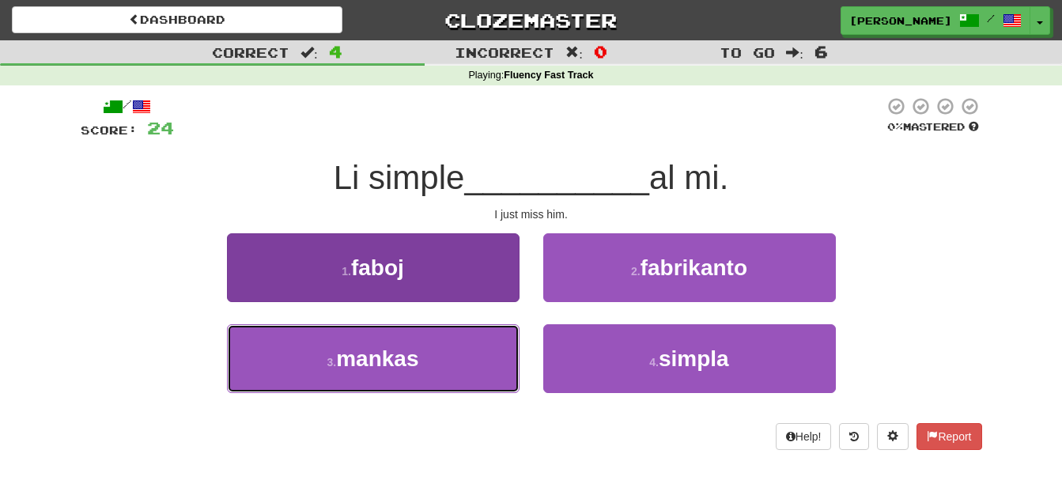
click at [449, 355] on button "3 . mankas" at bounding box center [373, 358] width 293 height 69
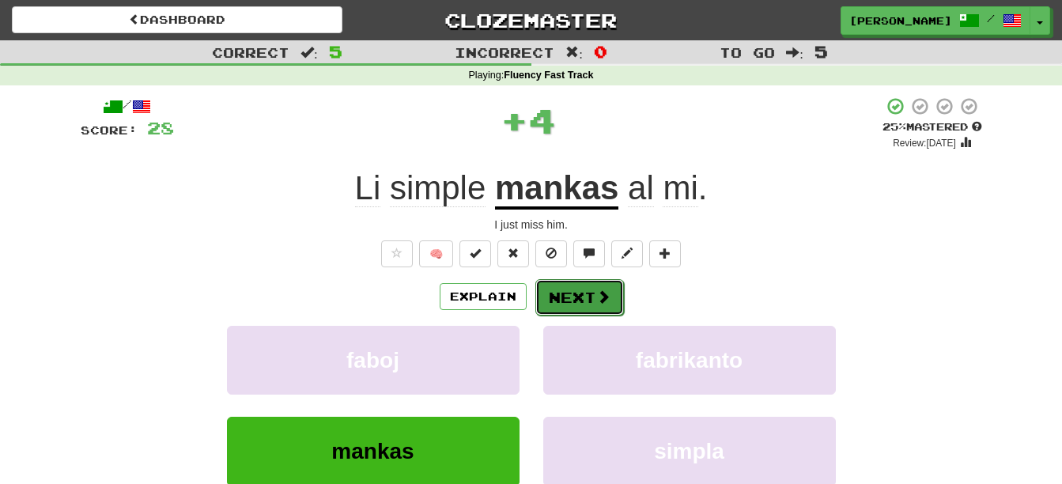
click at [583, 295] on button "Next" at bounding box center [580, 297] width 89 height 36
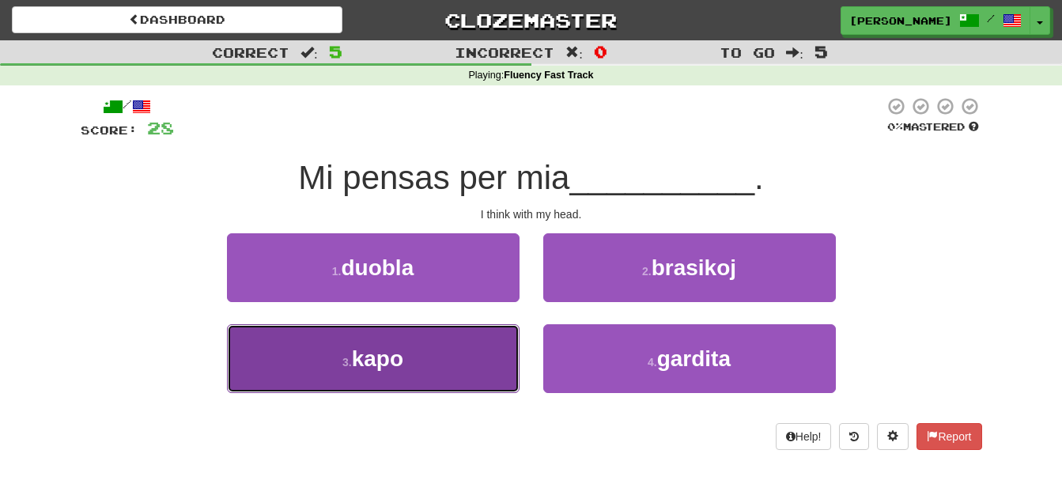
click at [389, 361] on span "kapo" at bounding box center [377, 358] width 51 height 25
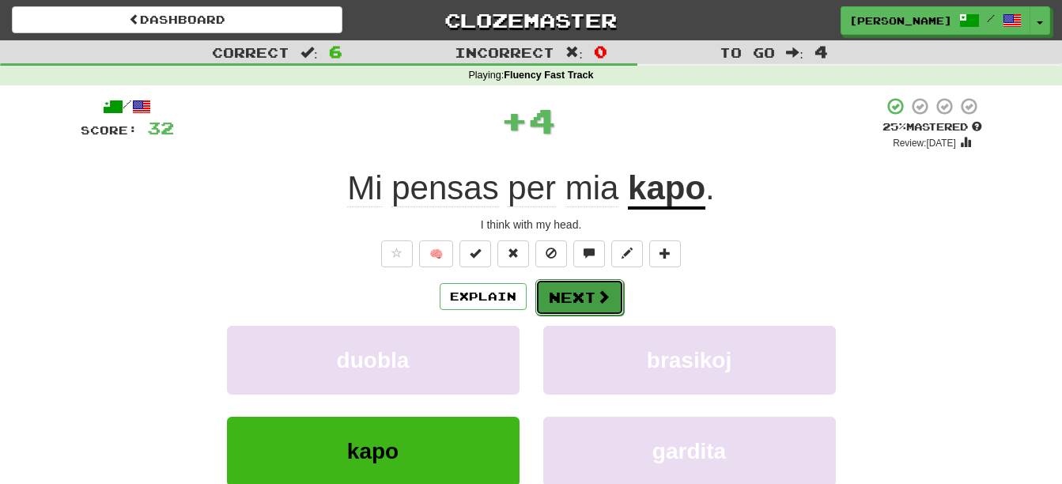
click at [558, 285] on button "Next" at bounding box center [580, 297] width 89 height 36
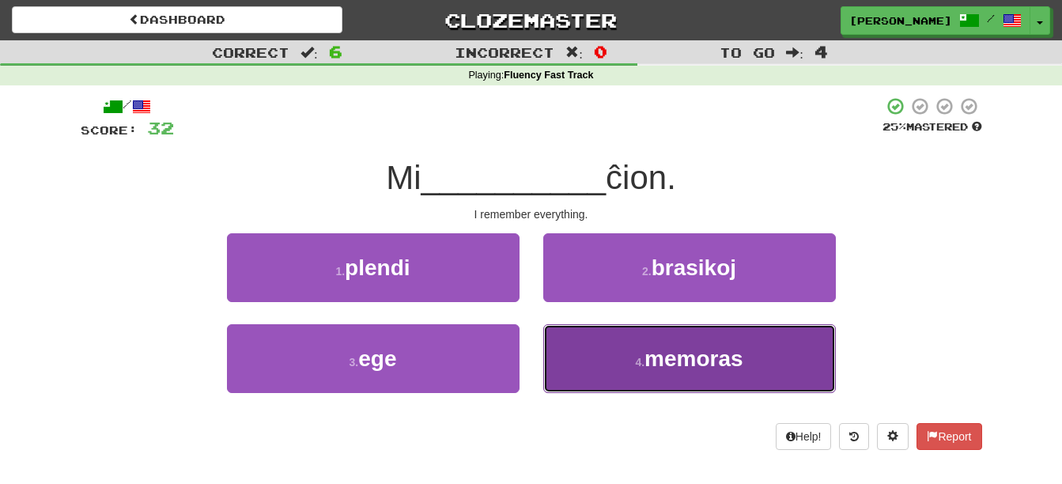
click at [699, 377] on button "4 . memoras" at bounding box center [689, 358] width 293 height 69
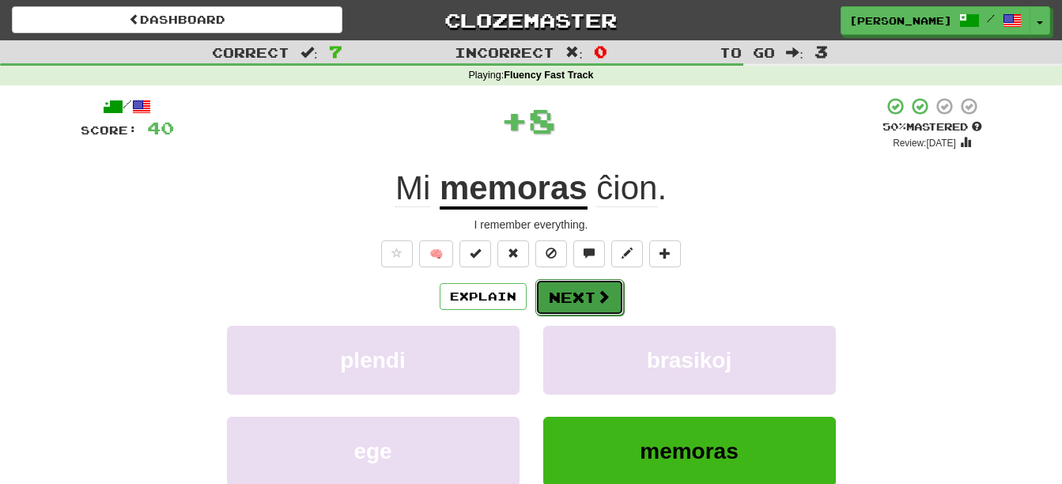
click at [579, 296] on button "Next" at bounding box center [580, 297] width 89 height 36
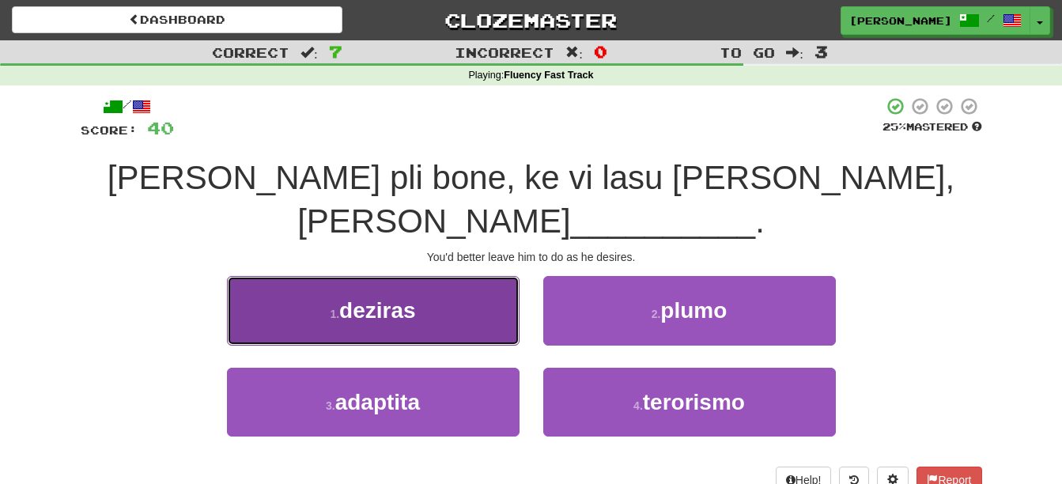
click at [483, 276] on button "1 . deziras" at bounding box center [373, 310] width 293 height 69
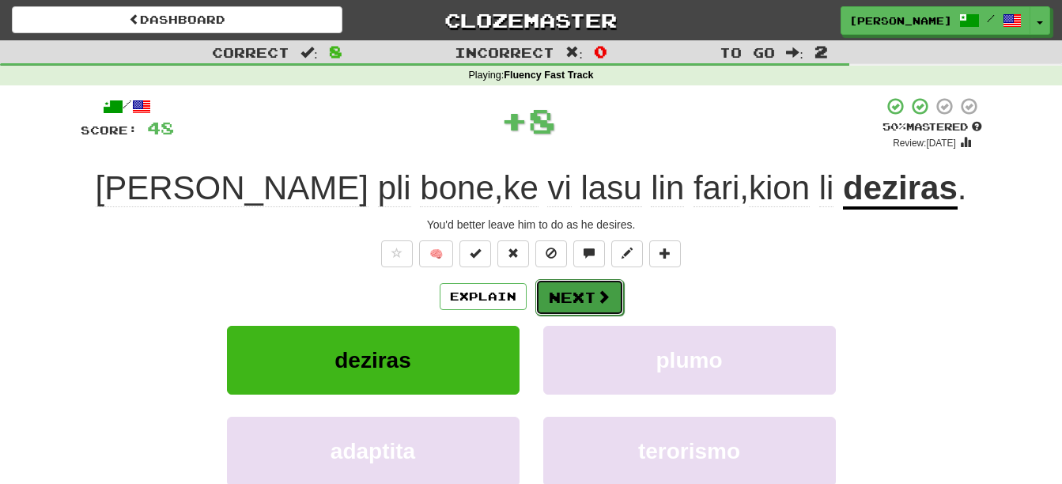
click at [600, 295] on span at bounding box center [603, 297] width 14 height 14
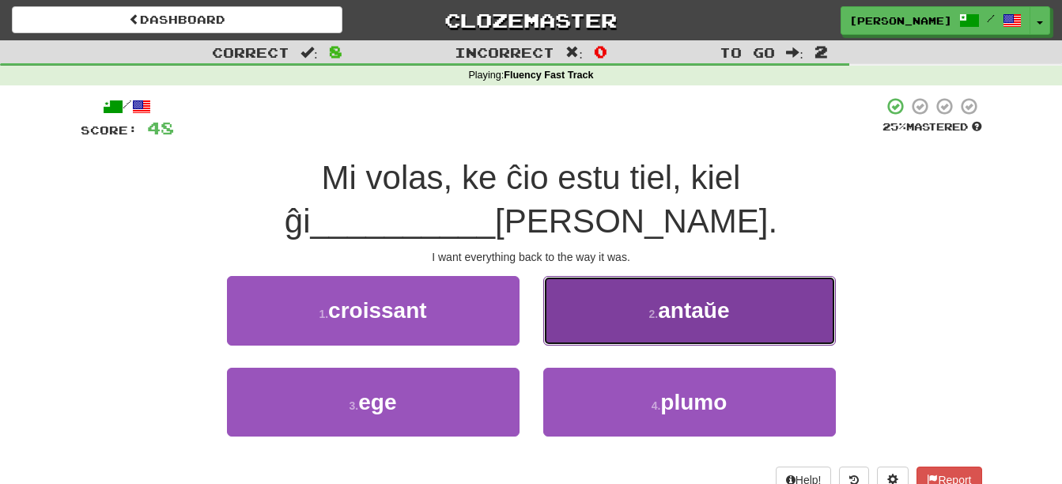
click at [786, 276] on button "2 . antaŭe" at bounding box center [689, 310] width 293 height 69
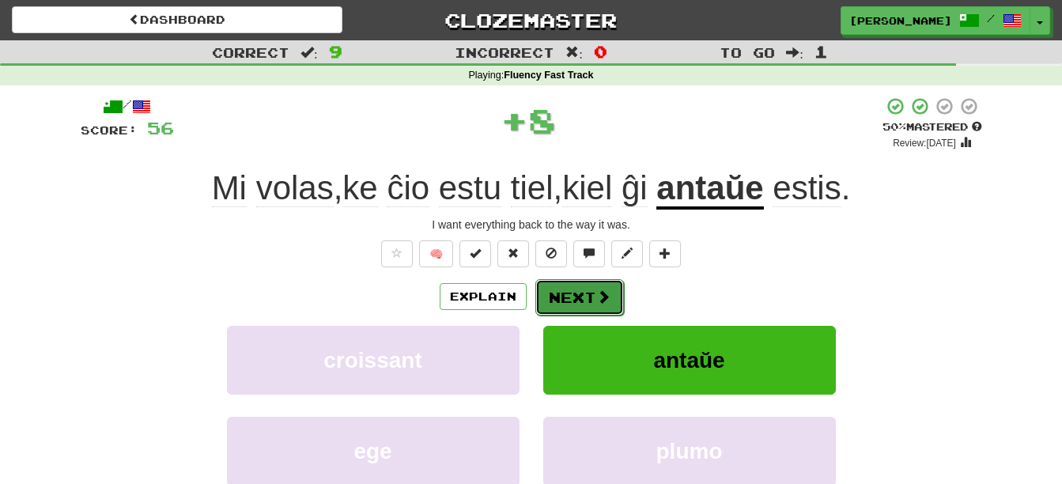
click at [576, 291] on button "Next" at bounding box center [580, 297] width 89 height 36
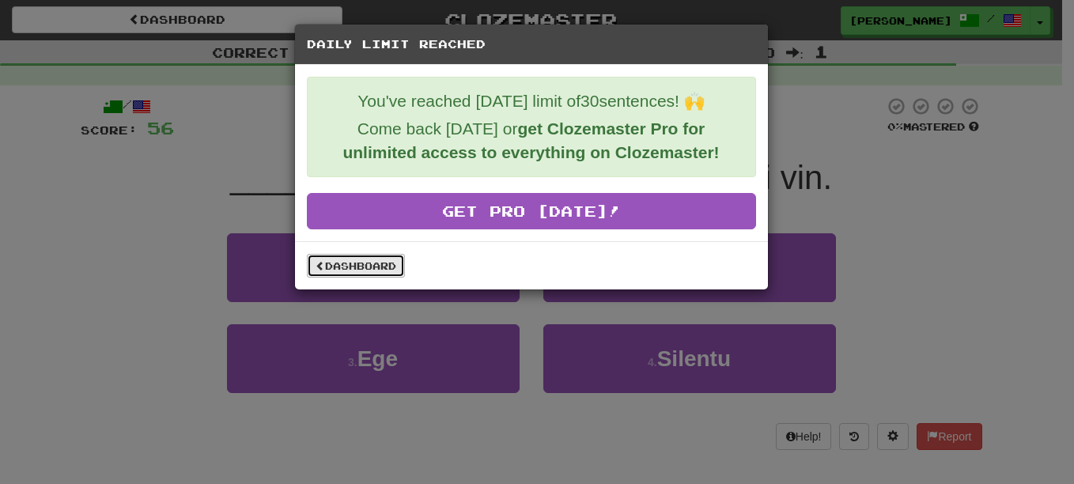
click at [373, 263] on link "Dashboard" at bounding box center [356, 266] width 98 height 24
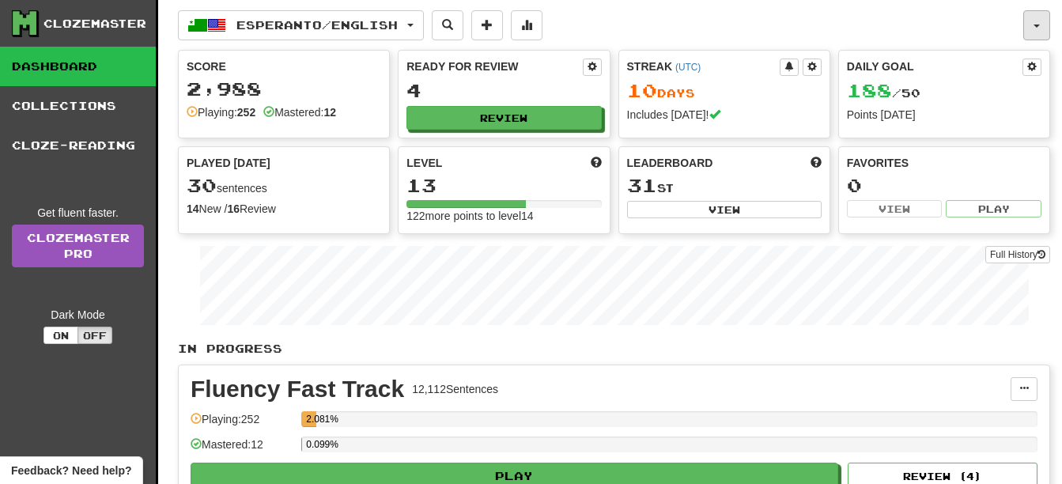
click at [1032, 32] on button "button" at bounding box center [1037, 25] width 27 height 30
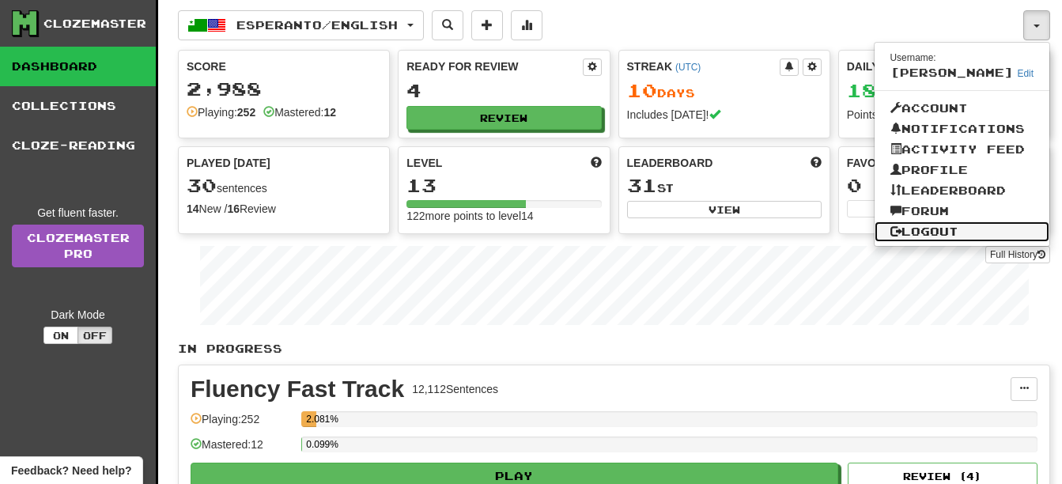
click at [939, 233] on link "Logout" at bounding box center [963, 232] width 176 height 21
